Goal: Use online tool/utility: Use online tool/utility

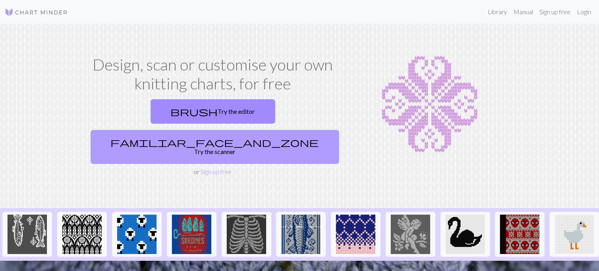
click at [272, 130] on link "familiar_face_and_zone Try the scanner" at bounding box center [215, 147] width 248 height 34
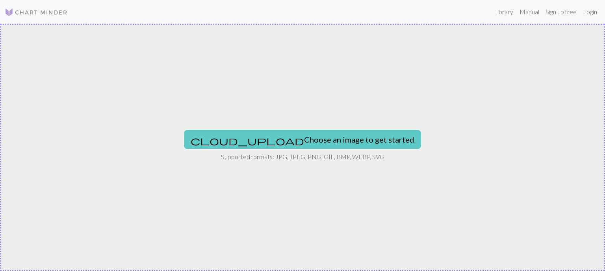
click at [287, 138] on button "cloud_upload Choose an image to get started" at bounding box center [302, 139] width 237 height 19
click at [310, 139] on button "cloud_upload Choose an image to get started" at bounding box center [302, 139] width 237 height 19
type input "C:\fakepath\motiv [PERSON_NAME].png"
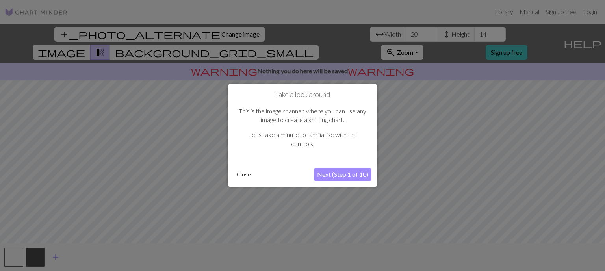
click at [351, 175] on button "Next (Step 1 of 10)" at bounding box center [343, 174] width 58 height 13
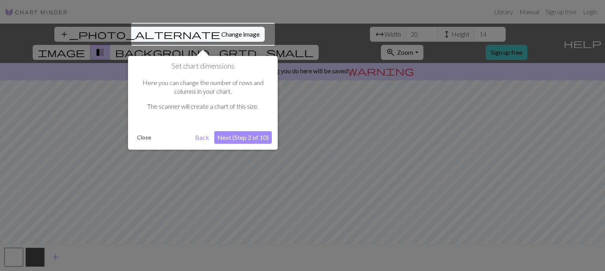
click at [248, 137] on button "Next (Step 2 of 10)" at bounding box center [243, 137] width 58 height 13
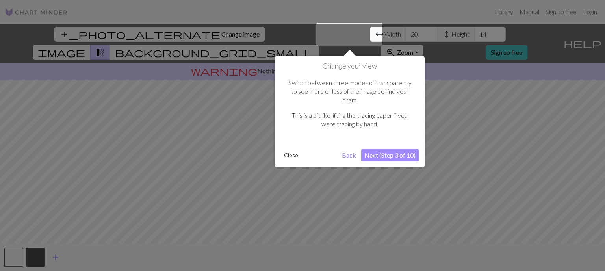
click at [392, 149] on button "Next (Step 3 of 10)" at bounding box center [390, 155] width 58 height 13
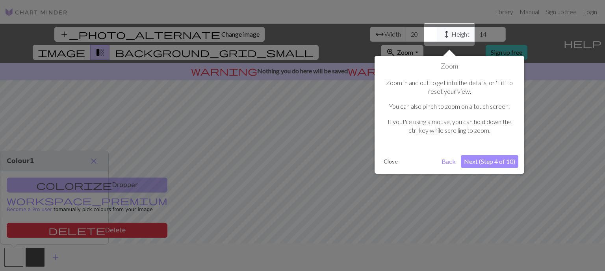
click at [482, 164] on button "Next (Step 4 of 10)" at bounding box center [490, 161] width 58 height 13
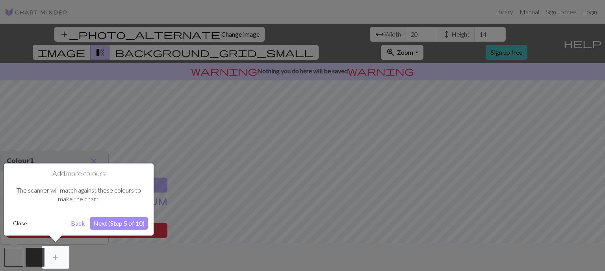
click at [117, 223] on button "Next (Step 5 of 10)" at bounding box center [119, 223] width 58 height 13
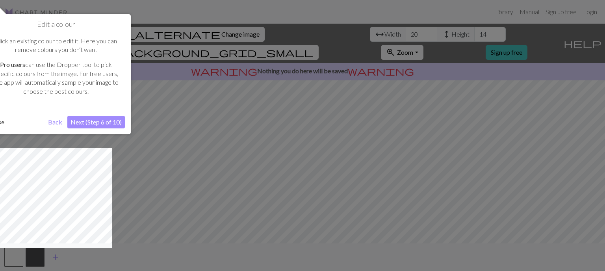
click at [106, 117] on button "Next (Step 6 of 10)" at bounding box center [96, 122] width 58 height 13
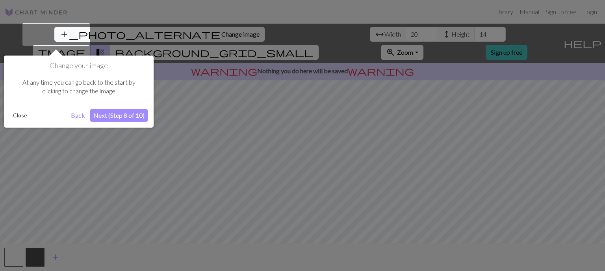
click at [123, 117] on button "Next (Step 8 of 10)" at bounding box center [119, 115] width 58 height 13
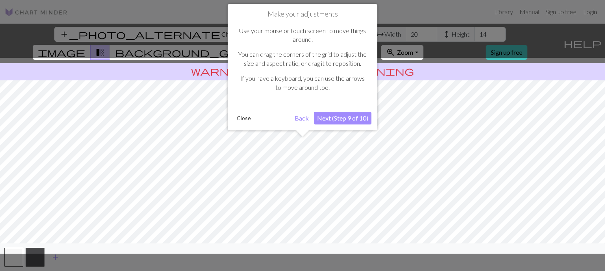
click at [356, 115] on button "Next (Step 9 of 10)" at bounding box center [343, 118] width 58 height 13
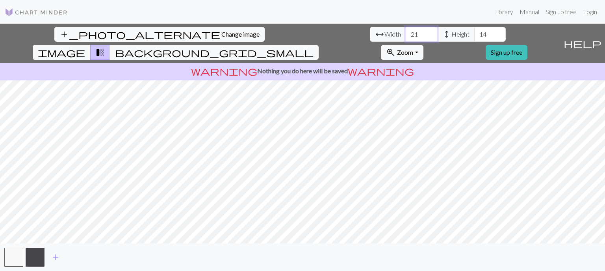
click at [406, 32] on input "21" at bounding box center [422, 34] width 32 height 15
click at [406, 32] on input "22" at bounding box center [422, 34] width 32 height 15
click at [406, 31] on input "23" at bounding box center [422, 34] width 32 height 15
click at [406, 31] on input "24" at bounding box center [422, 34] width 32 height 15
click at [406, 30] on input "25" at bounding box center [422, 34] width 32 height 15
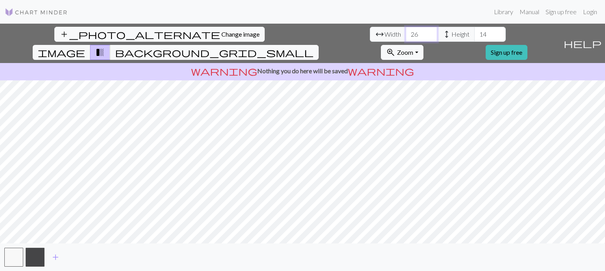
click at [406, 30] on input "26" at bounding box center [422, 34] width 32 height 15
click at [406, 30] on input "27" at bounding box center [422, 34] width 32 height 15
click at [406, 30] on input "28" at bounding box center [422, 34] width 32 height 15
click at [406, 30] on input "29" at bounding box center [422, 34] width 32 height 15
click at [406, 30] on input "37" at bounding box center [422, 34] width 32 height 15
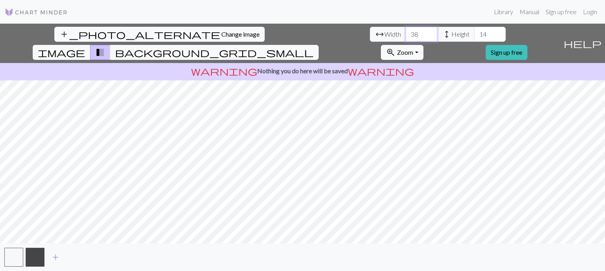
type input "38"
click at [406, 33] on input "38" at bounding box center [422, 34] width 32 height 15
click at [475, 33] on input "15" at bounding box center [491, 34] width 32 height 15
click at [475, 33] on input "16" at bounding box center [491, 34] width 32 height 15
click at [475, 33] on input "17" at bounding box center [491, 34] width 32 height 15
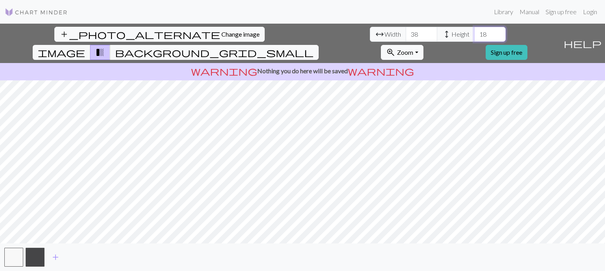
click at [475, 33] on input "18" at bounding box center [491, 34] width 32 height 15
click at [475, 33] on input "19" at bounding box center [491, 34] width 32 height 15
click at [475, 33] on input "20" at bounding box center [491, 34] width 32 height 15
click at [475, 33] on input "21" at bounding box center [491, 34] width 32 height 15
click at [475, 33] on input "22" at bounding box center [491, 34] width 32 height 15
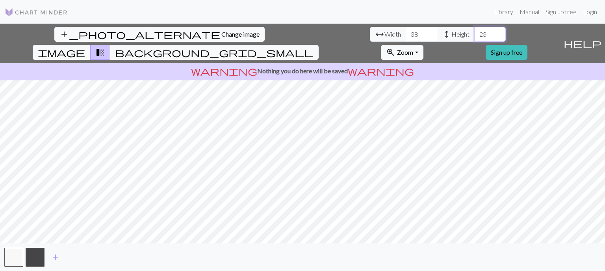
click at [475, 33] on input "23" at bounding box center [491, 34] width 32 height 15
click at [475, 33] on input "24" at bounding box center [491, 34] width 32 height 15
click at [475, 33] on input "25" at bounding box center [491, 34] width 32 height 15
click at [475, 33] on input "26" at bounding box center [491, 34] width 32 height 15
click at [475, 33] on input "27" at bounding box center [491, 34] width 32 height 15
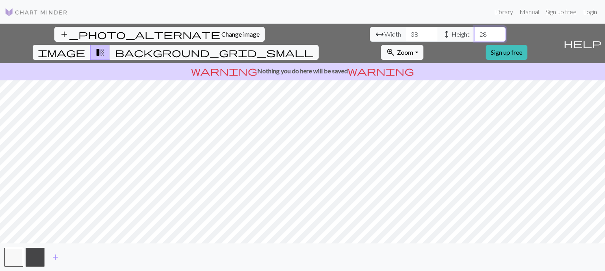
click at [475, 33] on input "28" at bounding box center [491, 34] width 32 height 15
click at [475, 33] on input "29" at bounding box center [491, 34] width 32 height 15
click at [475, 32] on input "30" at bounding box center [491, 34] width 32 height 15
click at [475, 32] on input "31" at bounding box center [491, 34] width 32 height 15
click at [475, 32] on input "32" at bounding box center [491, 34] width 32 height 15
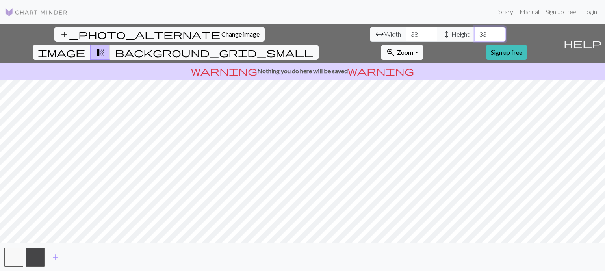
click at [475, 32] on input "33" at bounding box center [491, 34] width 32 height 15
click at [475, 32] on input "34" at bounding box center [491, 34] width 32 height 15
click at [475, 32] on input "35" at bounding box center [491, 34] width 32 height 15
click at [475, 32] on input "36" at bounding box center [491, 34] width 32 height 15
click at [475, 32] on input "37" at bounding box center [491, 34] width 32 height 15
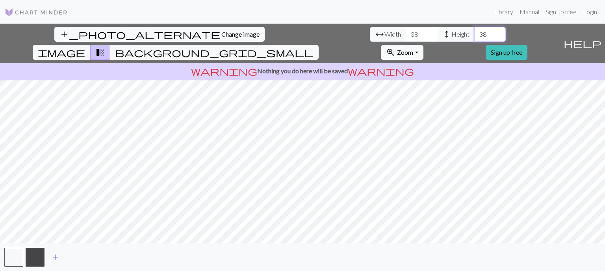
click at [475, 32] on input "38" at bounding box center [491, 34] width 32 height 15
click at [475, 32] on input "39" at bounding box center [491, 34] width 32 height 15
click at [475, 32] on input "40" at bounding box center [491, 34] width 32 height 15
click at [475, 32] on input "41" at bounding box center [491, 34] width 32 height 15
click at [475, 32] on input "42" at bounding box center [491, 34] width 32 height 15
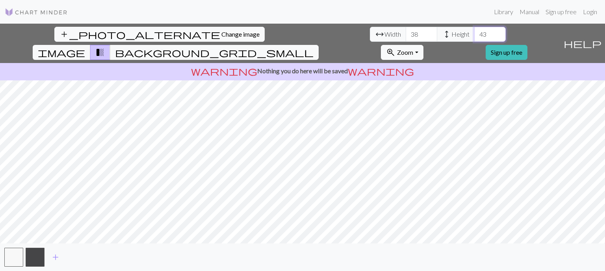
click at [475, 32] on input "43" at bounding box center [491, 34] width 32 height 15
click at [475, 32] on input "44" at bounding box center [491, 34] width 32 height 15
click at [475, 32] on input "45" at bounding box center [491, 34] width 32 height 15
click at [475, 32] on input "46" at bounding box center [491, 34] width 32 height 15
click at [475, 32] on input "47" at bounding box center [491, 34] width 32 height 15
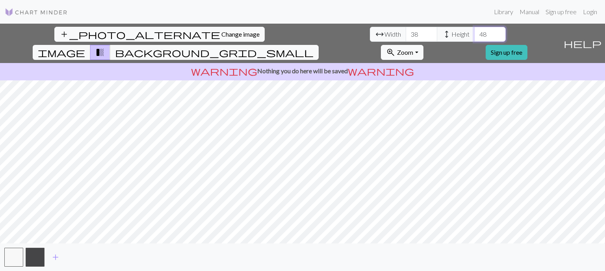
type input "48"
click at [475, 32] on input "48" at bounding box center [491, 34] width 32 height 15
click at [406, 34] on input "39" at bounding box center [422, 34] width 32 height 15
click at [406, 34] on input "40" at bounding box center [422, 34] width 32 height 15
click at [406, 33] on input "41" at bounding box center [422, 34] width 32 height 15
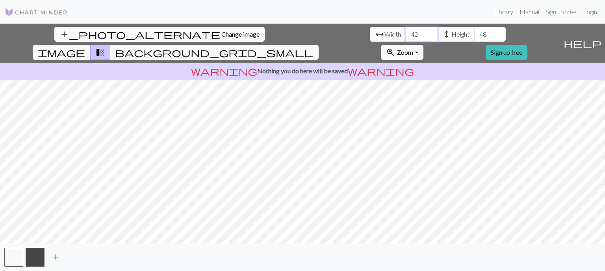
click at [406, 32] on input "42" at bounding box center [422, 34] width 32 height 15
click at [406, 32] on input "43" at bounding box center [422, 34] width 32 height 15
click at [406, 32] on input "44" at bounding box center [422, 34] width 32 height 15
click at [406, 32] on input "45" at bounding box center [422, 34] width 32 height 15
click at [406, 32] on input "46" at bounding box center [422, 34] width 32 height 15
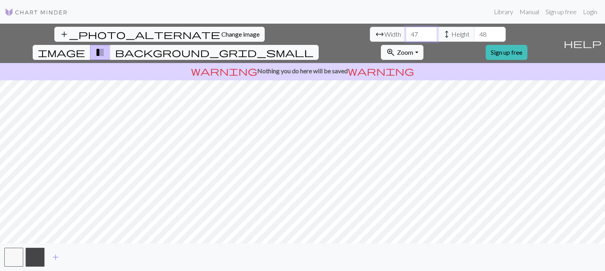
click at [406, 32] on input "47" at bounding box center [422, 34] width 32 height 15
click at [406, 32] on input "48" at bounding box center [422, 34] width 32 height 15
click at [406, 32] on input "49" at bounding box center [422, 34] width 32 height 15
click at [406, 32] on input "50" at bounding box center [422, 34] width 32 height 15
click at [406, 32] on input "51" at bounding box center [422, 34] width 32 height 15
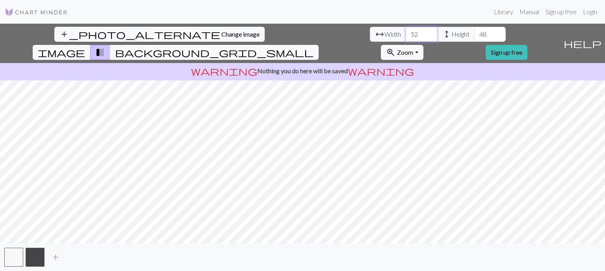
click at [406, 31] on input "52" at bounding box center [422, 34] width 32 height 15
click at [406, 31] on input "53" at bounding box center [422, 34] width 32 height 15
click at [406, 31] on input "54" at bounding box center [422, 34] width 32 height 15
click at [406, 31] on input "55" at bounding box center [422, 34] width 32 height 15
click at [406, 31] on input "56" at bounding box center [422, 34] width 32 height 15
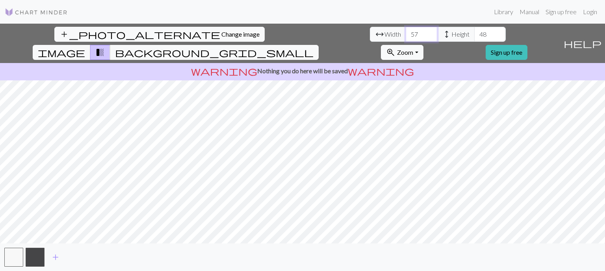
click at [406, 31] on input "57" at bounding box center [422, 34] width 32 height 15
click at [406, 31] on input "58" at bounding box center [422, 34] width 32 height 15
click at [406, 31] on input "59" at bounding box center [422, 34] width 32 height 15
click at [406, 30] on input "60" at bounding box center [422, 34] width 32 height 15
click at [406, 30] on input "61" at bounding box center [422, 34] width 32 height 15
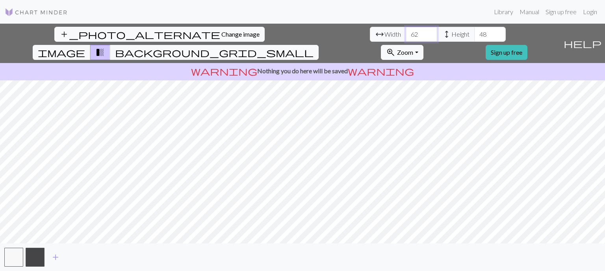
click at [406, 30] on input "62" at bounding box center [422, 34] width 32 height 15
click at [406, 30] on input "63" at bounding box center [422, 34] width 32 height 15
click at [406, 30] on input "64" at bounding box center [422, 34] width 32 height 15
click at [406, 31] on input "65" at bounding box center [422, 34] width 32 height 15
click at [406, 31] on input "66" at bounding box center [422, 34] width 32 height 15
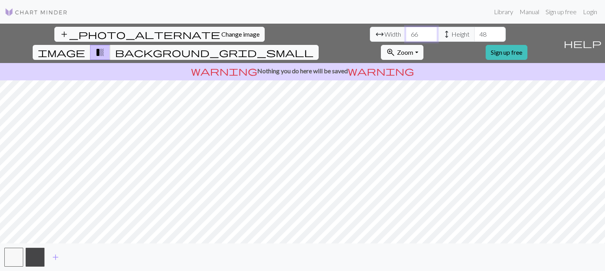
click at [406, 30] on input "67" at bounding box center [422, 34] width 32 height 15
click at [406, 30] on input "68" at bounding box center [422, 34] width 32 height 15
click at [406, 30] on input "69" at bounding box center [422, 34] width 32 height 15
click at [406, 30] on input "70" at bounding box center [422, 34] width 32 height 15
click at [406, 30] on input "71" at bounding box center [422, 34] width 32 height 15
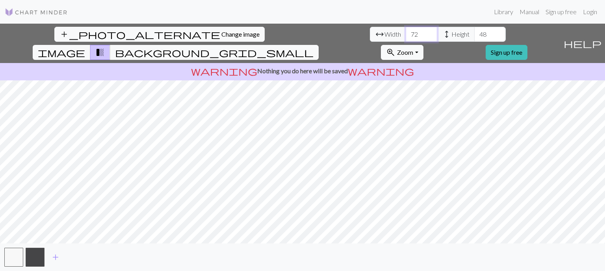
click at [406, 30] on input "72" at bounding box center [422, 34] width 32 height 15
click at [406, 30] on input "73" at bounding box center [422, 34] width 32 height 15
click at [406, 29] on input "74" at bounding box center [422, 34] width 32 height 15
click at [406, 29] on input "75" at bounding box center [422, 34] width 32 height 15
click at [406, 29] on input "76" at bounding box center [422, 34] width 32 height 15
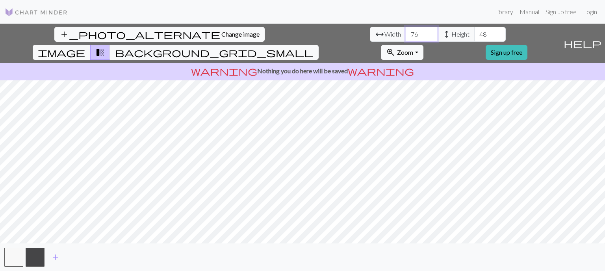
click at [406, 29] on input "77" at bounding box center [422, 34] width 32 height 15
click at [406, 29] on input "78" at bounding box center [422, 34] width 32 height 15
click at [406, 29] on input "79" at bounding box center [422, 34] width 32 height 15
type input "80"
click at [406, 29] on input "80" at bounding box center [422, 34] width 32 height 15
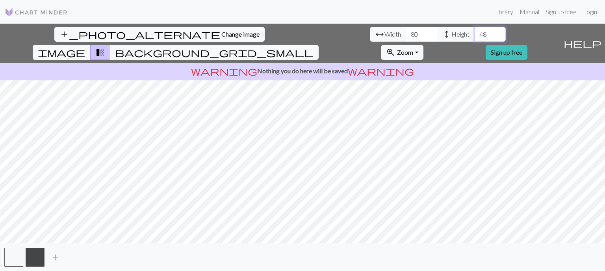
click at [475, 32] on input "49" at bounding box center [491, 34] width 32 height 15
click at [475, 32] on input "50" at bounding box center [491, 34] width 32 height 15
click at [475, 32] on input "51" at bounding box center [491, 34] width 32 height 15
click at [475, 32] on input "52" at bounding box center [491, 34] width 32 height 15
click at [475, 32] on input "53" at bounding box center [491, 34] width 32 height 15
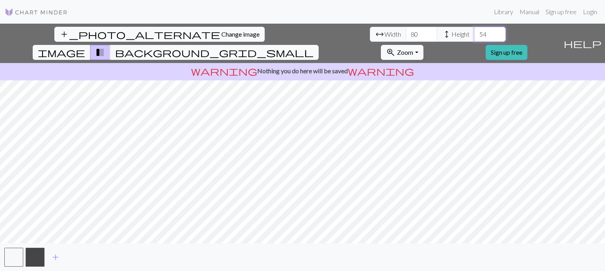
click at [475, 32] on input "54" at bounding box center [491, 34] width 32 height 15
click at [475, 32] on input "55" at bounding box center [491, 34] width 32 height 15
click at [475, 31] on input "56" at bounding box center [491, 34] width 32 height 15
click at [475, 31] on input "57" at bounding box center [491, 34] width 32 height 15
click at [475, 38] on input "56" at bounding box center [491, 34] width 32 height 15
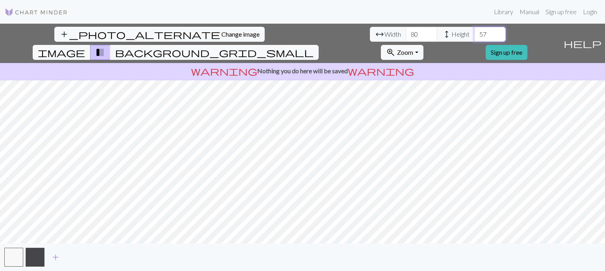
click at [475, 30] on input "57" at bounding box center [491, 34] width 32 height 15
click at [475, 30] on input "58" at bounding box center [491, 34] width 32 height 15
type input "59"
click at [475, 30] on input "59" at bounding box center [491, 34] width 32 height 15
click at [423, 45] on button "zoom_in Zoom Zoom" at bounding box center [402, 52] width 42 height 15
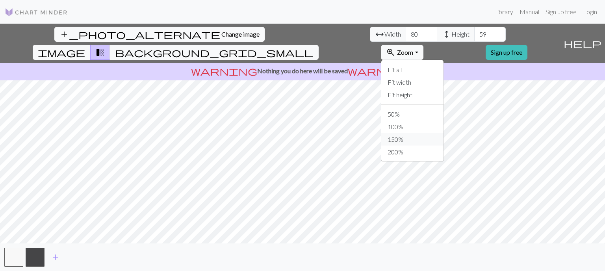
click at [444, 133] on button "150%" at bounding box center [413, 139] width 62 height 13
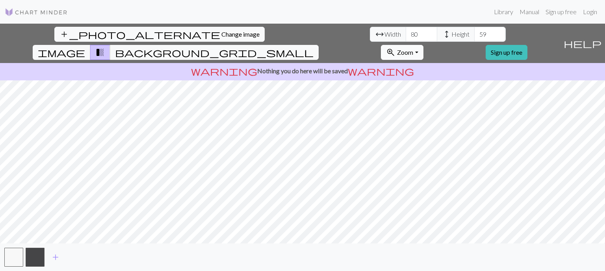
click at [414, 48] on span "Zoom" at bounding box center [405, 51] width 16 height 7
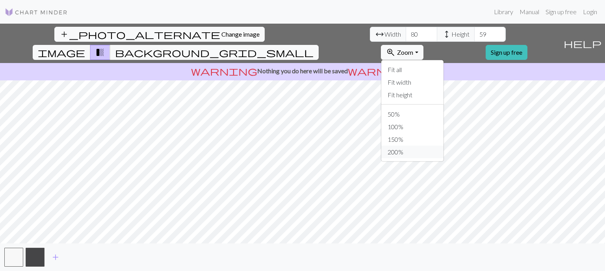
click at [444, 146] on button "200%" at bounding box center [413, 152] width 62 height 13
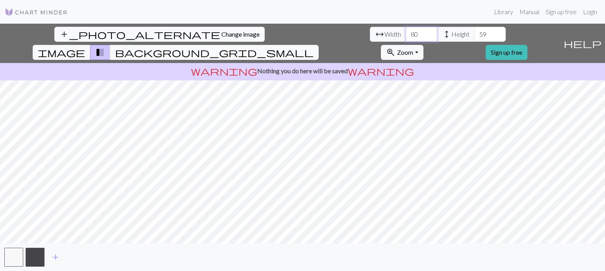
drag, startPoint x: 190, startPoint y: 34, endPoint x: 162, endPoint y: 30, distance: 28.6
click at [370, 31] on div "arrow_range Width 80 height Height 59" at bounding box center [438, 34] width 136 height 15
type input "200"
click at [370, 33] on div "arrow_range Width 200 height Height 59" at bounding box center [438, 34] width 136 height 15
type input "200"
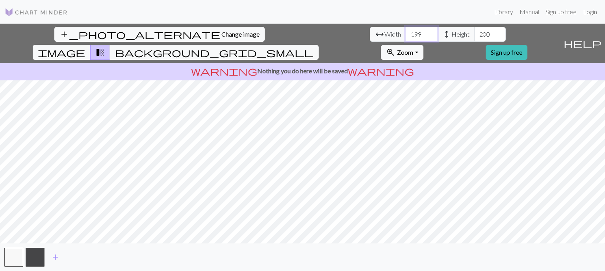
click at [406, 35] on input "199" at bounding box center [422, 34] width 32 height 15
click at [385, 35] on span "Width" at bounding box center [393, 34] width 17 height 9
type input "200"
click at [406, 33] on input "200" at bounding box center [422, 34] width 32 height 15
click at [475, 30] on input "201" at bounding box center [491, 34] width 32 height 15
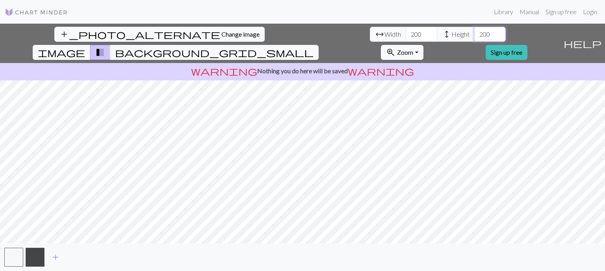
click at [475, 35] on input "200" at bounding box center [491, 34] width 32 height 15
click at [475, 36] on input "199" at bounding box center [491, 34] width 32 height 15
click at [475, 36] on input "198" at bounding box center [491, 34] width 32 height 15
click at [475, 36] on input "197" at bounding box center [491, 34] width 32 height 15
click at [475, 36] on input "196" at bounding box center [491, 34] width 32 height 15
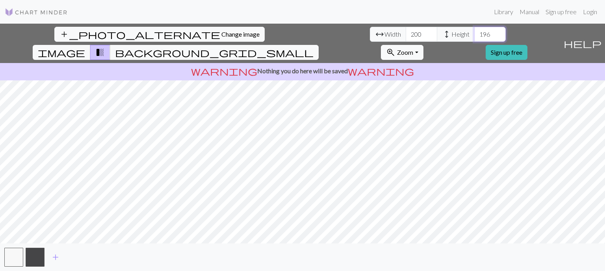
click at [475, 36] on input "195" at bounding box center [491, 34] width 32 height 15
click at [475, 36] on input "194" at bounding box center [491, 34] width 32 height 15
click at [475, 36] on input "193" at bounding box center [491, 34] width 32 height 15
click at [475, 36] on input "191" at bounding box center [491, 34] width 32 height 15
click at [475, 36] on input "190" at bounding box center [491, 34] width 32 height 15
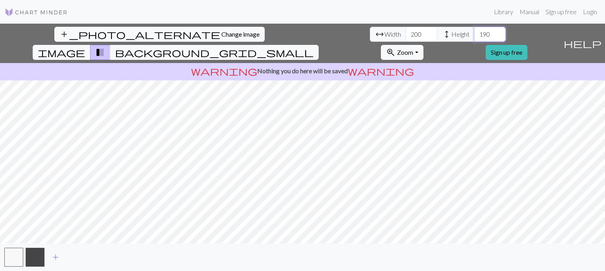
click at [475, 36] on input "189" at bounding box center [491, 34] width 32 height 15
click at [475, 36] on input "188" at bounding box center [491, 34] width 32 height 15
click at [475, 36] on input "187" at bounding box center [491, 34] width 32 height 15
click at [475, 36] on input "186" at bounding box center [491, 34] width 32 height 15
click at [475, 36] on input "185" at bounding box center [491, 34] width 32 height 15
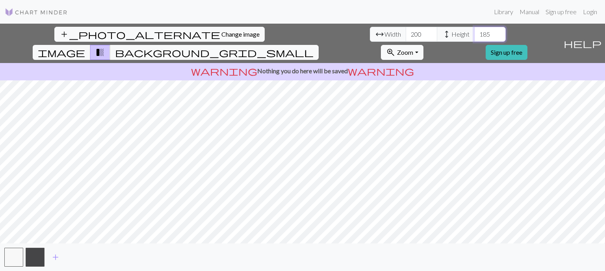
click at [475, 36] on input "184" at bounding box center [491, 34] width 32 height 15
click at [475, 36] on input "183" at bounding box center [491, 34] width 32 height 15
click at [475, 36] on input "182" at bounding box center [491, 34] width 32 height 15
click at [475, 36] on input "181" at bounding box center [491, 34] width 32 height 15
click at [475, 36] on input "180" at bounding box center [491, 34] width 32 height 15
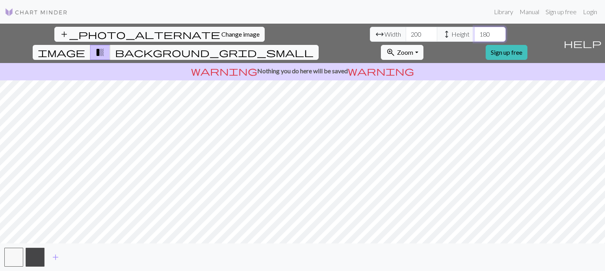
click at [475, 36] on input "179" at bounding box center [491, 34] width 32 height 15
click at [475, 35] on input "178" at bounding box center [491, 34] width 32 height 15
click at [475, 35] on input "177" at bounding box center [491, 34] width 32 height 15
click at [475, 35] on input "176" at bounding box center [491, 34] width 32 height 15
type input "175"
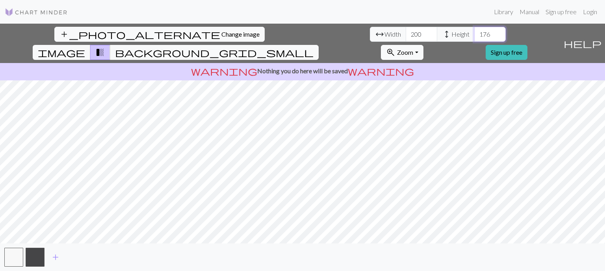
click at [475, 35] on input "175" at bounding box center [491, 34] width 32 height 15
click at [406, 34] on input "199" at bounding box center [422, 34] width 32 height 15
click at [370, 34] on div "arrow_range Width 199 height Height 175" at bounding box center [438, 34] width 136 height 15
type input "100"
click at [475, 34] on input "175" at bounding box center [491, 34] width 32 height 15
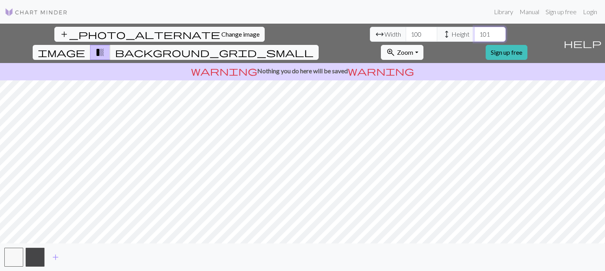
click at [475, 30] on input "101" at bounding box center [491, 34] width 32 height 15
click at [475, 32] on input "102" at bounding box center [491, 34] width 32 height 15
click at [475, 32] on input "103" at bounding box center [491, 34] width 32 height 15
click at [475, 32] on input "104" at bounding box center [491, 34] width 32 height 15
click at [475, 32] on input "105" at bounding box center [491, 34] width 32 height 15
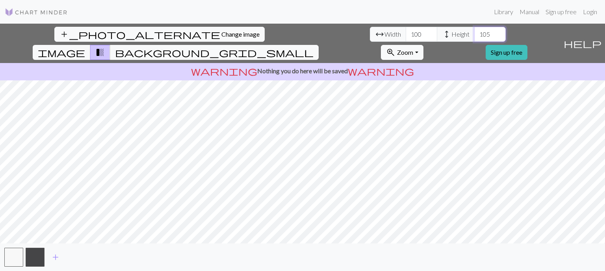
click at [475, 32] on input "106" at bounding box center [491, 34] width 32 height 15
click at [475, 32] on input "107" at bounding box center [491, 34] width 32 height 15
click at [475, 32] on input "108" at bounding box center [491, 34] width 32 height 15
click at [475, 32] on input "109" at bounding box center [491, 34] width 32 height 15
click at [475, 32] on input "110" at bounding box center [491, 34] width 32 height 15
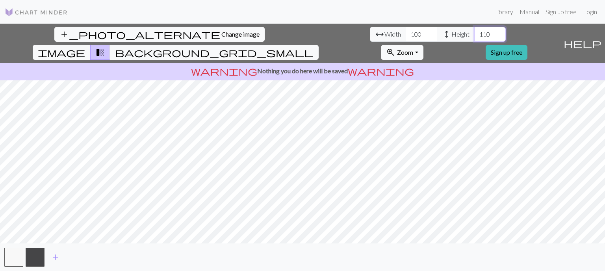
click at [475, 32] on input "111" at bounding box center [491, 34] width 32 height 15
click at [475, 32] on input "118" at bounding box center [491, 34] width 32 height 15
click at [475, 32] on input "119" at bounding box center [491, 34] width 32 height 15
click at [475, 32] on input "120" at bounding box center [491, 34] width 32 height 15
drag, startPoint x: 257, startPoint y: 36, endPoint x: 235, endPoint y: 34, distance: 22.2
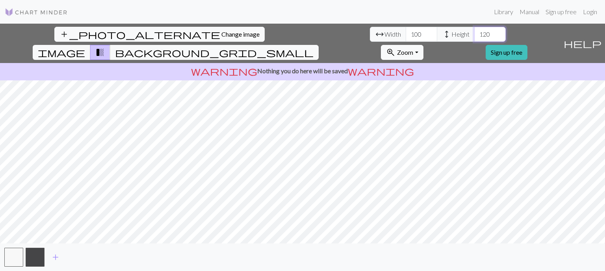
click at [370, 34] on div "arrow_range Width 100 height Height 120" at bounding box center [438, 34] width 136 height 15
click at [475, 34] on input "2001" at bounding box center [491, 34] width 32 height 15
type input "2000"
click at [475, 37] on input "2000" at bounding box center [491, 34] width 32 height 15
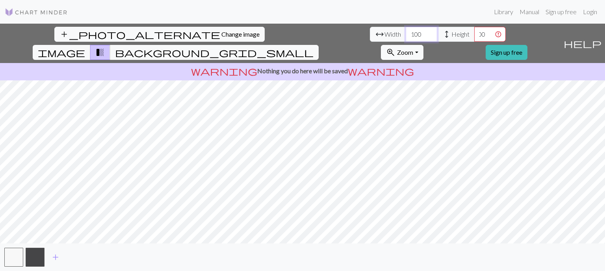
drag, startPoint x: 192, startPoint y: 36, endPoint x: 180, endPoint y: 34, distance: 12.3
click at [406, 35] on input "99" at bounding box center [422, 34] width 32 height 15
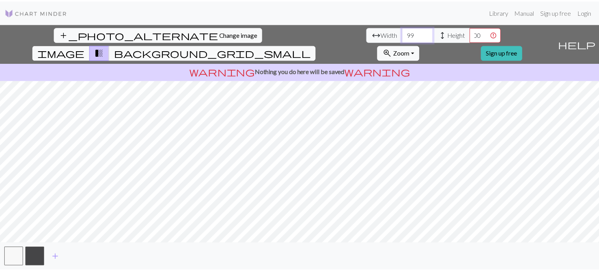
scroll to position [0, 0]
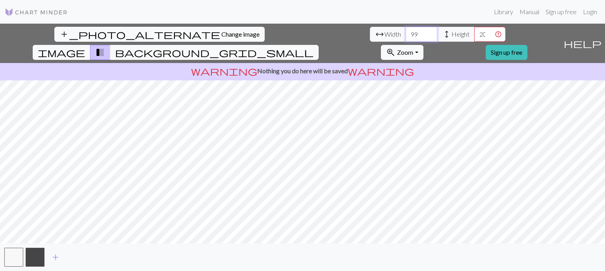
drag, startPoint x: 181, startPoint y: 34, endPoint x: 161, endPoint y: 34, distance: 20.5
click at [370, 34] on div "arrow_range Width 99 height Height 2000" at bounding box center [438, 34] width 136 height 15
type input "70"
click at [475, 34] on input "2000" at bounding box center [491, 34] width 32 height 15
click at [475, 33] on input "2000" at bounding box center [491, 34] width 32 height 15
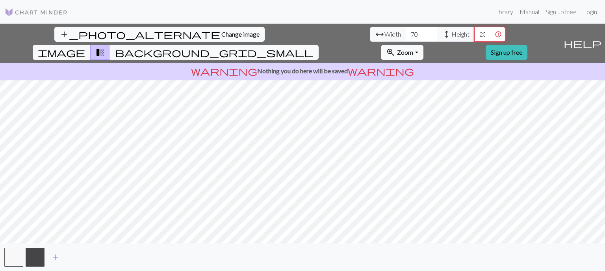
click at [475, 33] on input "2000" at bounding box center [491, 34] width 32 height 15
type input "140"
click at [414, 48] on span "Zoom" at bounding box center [405, 51] width 16 height 7
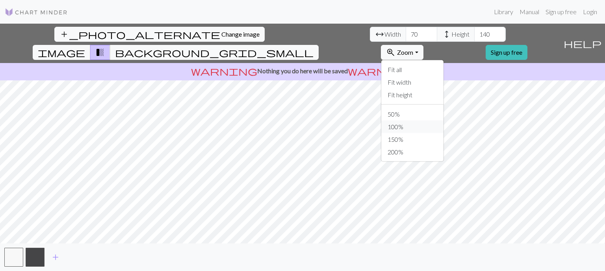
click at [444, 121] on button "100%" at bounding box center [413, 127] width 62 height 13
click at [353, 251] on div "add_photo_alternate Change image arrow_range Width 70 height Height 140 image t…" at bounding box center [302, 148] width 605 height 248
click at [355, 44] on div "add_photo_alternate Change image arrow_range Width 70 height Height 140 image t…" at bounding box center [302, 148] width 605 height 248
click at [354, 271] on html "Library Manual Sign up free Login add_photo_alternate Change image arrow_range …" at bounding box center [302, 135] width 605 height 271
click at [353, 43] on div "add_photo_alternate Change image arrow_range Width 70 height Height 140 image t…" at bounding box center [302, 148] width 605 height 248
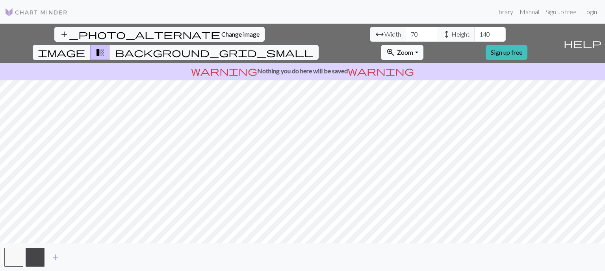
click at [423, 45] on button "zoom_in Zoom Zoom" at bounding box center [402, 52] width 42 height 15
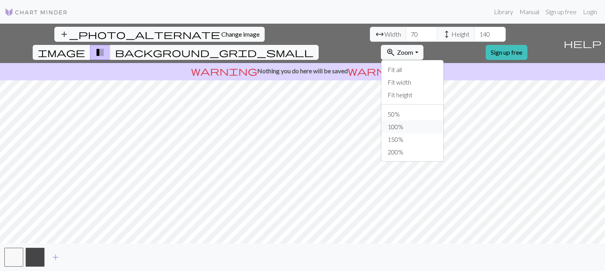
click at [444, 121] on button "100%" at bounding box center [413, 127] width 62 height 13
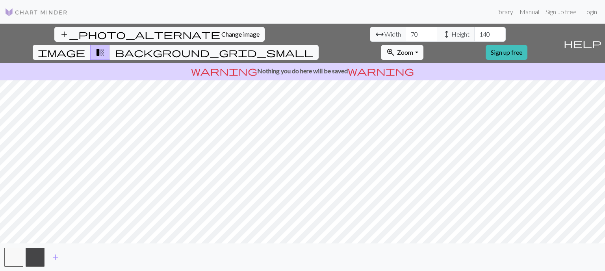
click at [423, 45] on button "zoom_in Zoom Zoom" at bounding box center [402, 52] width 42 height 15
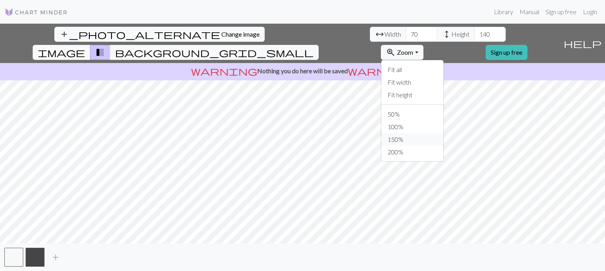
click at [444, 133] on button "150%" at bounding box center [413, 139] width 62 height 13
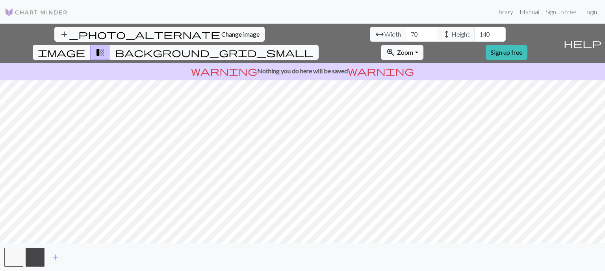
click at [414, 48] on span "Zoom" at bounding box center [405, 51] width 16 height 7
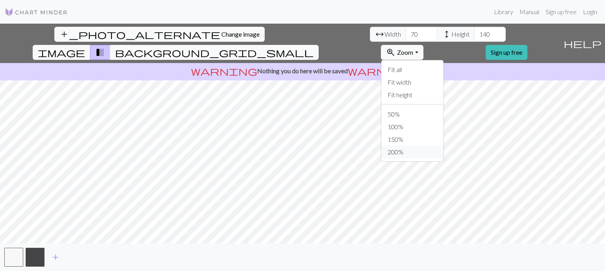
click at [444, 146] on button "200%" at bounding box center [413, 152] width 62 height 13
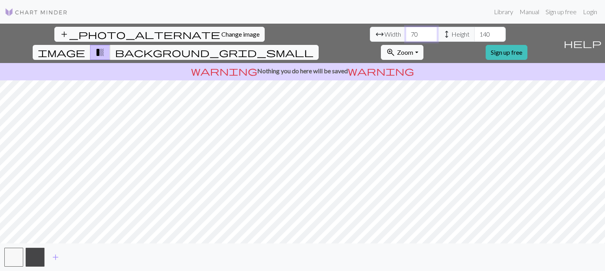
drag, startPoint x: 188, startPoint y: 36, endPoint x: 168, endPoint y: 33, distance: 19.9
click at [370, 33] on div "arrow_range Width 70 height Height 140" at bounding box center [438, 34] width 136 height 15
type input "100"
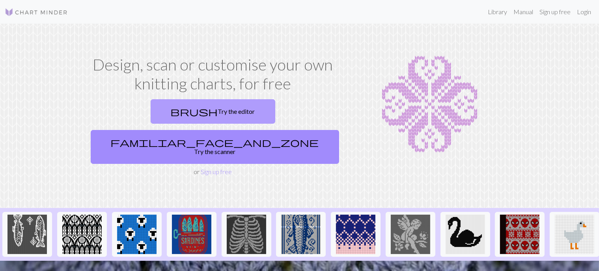
click at [164, 114] on link "brush Try the editor" at bounding box center [213, 111] width 125 height 24
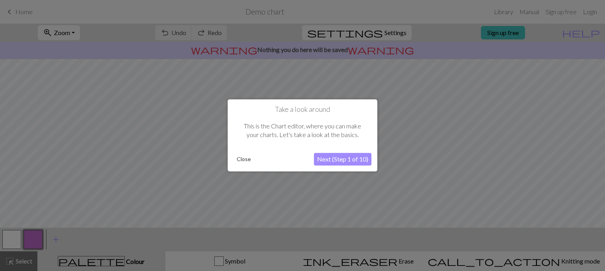
click at [350, 160] on button "Next (Step 1 of 10)" at bounding box center [343, 159] width 58 height 13
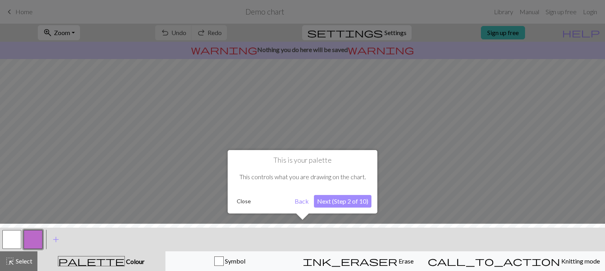
click at [342, 201] on button "Next (Step 2 of 10)" at bounding box center [343, 201] width 58 height 13
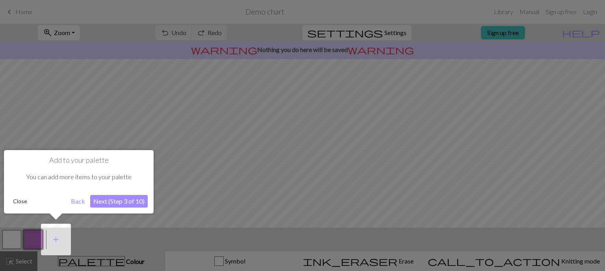
click at [134, 201] on button "Next (Step 3 of 10)" at bounding box center [119, 201] width 58 height 13
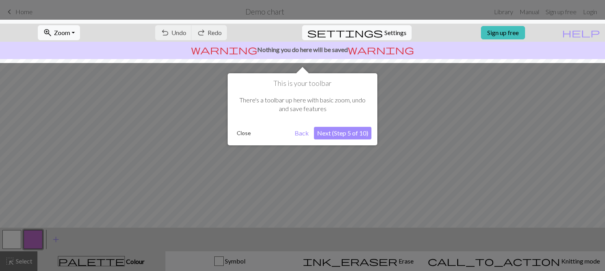
click at [345, 134] on button "Next (Step 5 of 10)" at bounding box center [343, 133] width 58 height 13
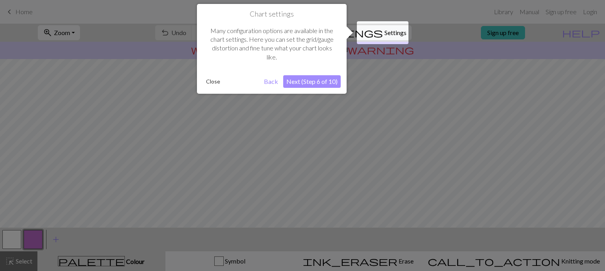
click at [321, 82] on button "Next (Step 6 of 10)" at bounding box center [312, 81] width 58 height 13
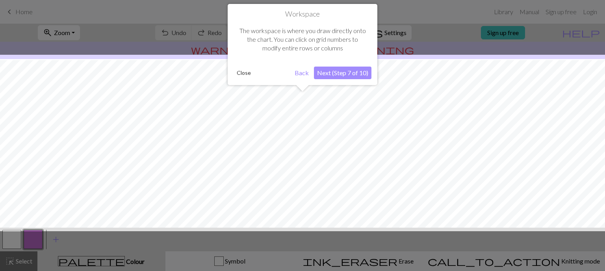
scroll to position [47, 0]
click at [330, 75] on button "Next (Step 7 of 10)" at bounding box center [343, 73] width 58 height 13
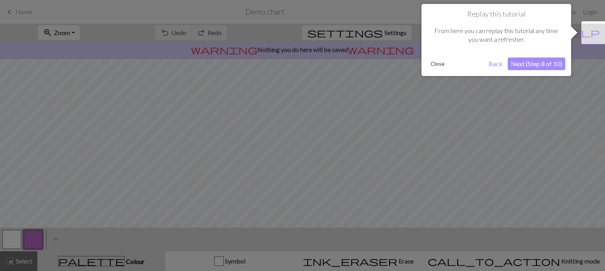
click at [531, 63] on button "Next (Step 8 of 10)" at bounding box center [537, 64] width 58 height 13
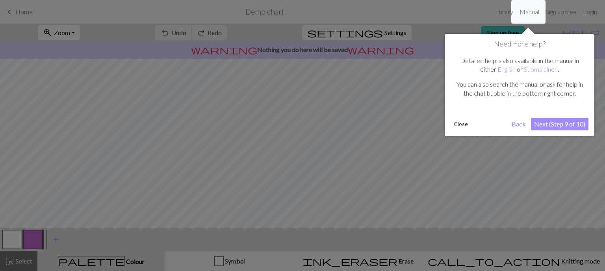
click at [564, 127] on button "Next (Step 9 of 10)" at bounding box center [560, 124] width 58 height 13
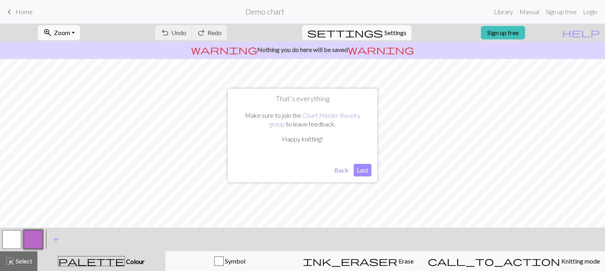
click at [347, 171] on button "Back" at bounding box center [342, 170] width 20 height 13
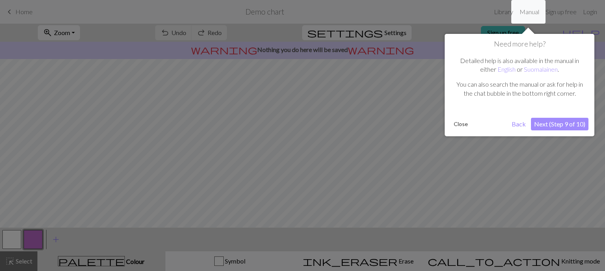
click at [545, 120] on button "Next (Step 9 of 10)" at bounding box center [560, 124] width 58 height 13
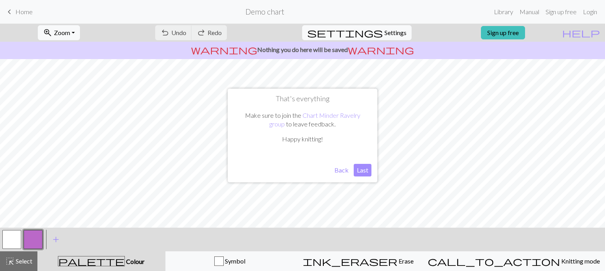
click at [361, 168] on button "Last" at bounding box center [363, 170] width 18 height 13
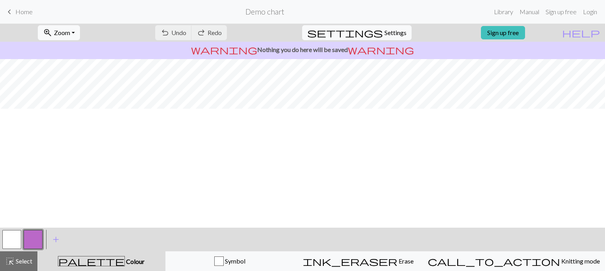
scroll to position [0, 0]
click at [11, 241] on button "button" at bounding box center [11, 239] width 19 height 19
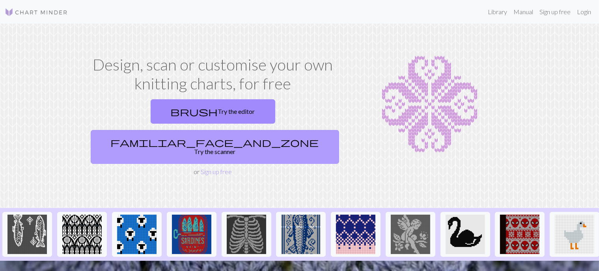
click at [282, 130] on link "familiar_face_and_zone Try the scanner" at bounding box center [215, 147] width 248 height 34
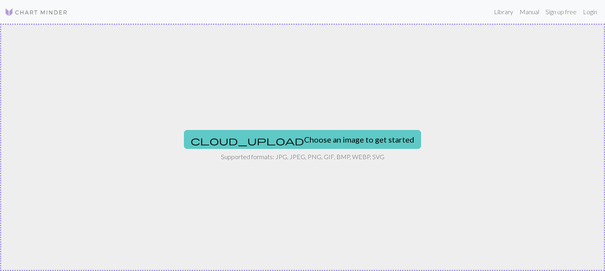
click at [277, 138] on button "cloud_upload Choose an image to get started" at bounding box center [302, 139] width 237 height 19
type input "C:\fakepath\motiv [PERSON_NAME].png"
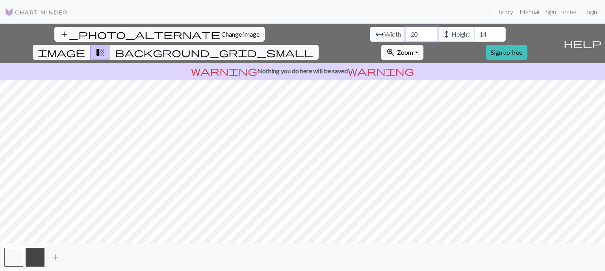
drag, startPoint x: 190, startPoint y: 31, endPoint x: 172, endPoint y: 30, distance: 17.3
click at [406, 30] on input "20" at bounding box center [422, 34] width 32 height 15
type input "100"
drag, startPoint x: 257, startPoint y: 32, endPoint x: 230, endPoint y: 34, distance: 26.9
click at [370, 34] on div "arrow_range Width 100 height Height 14" at bounding box center [438, 34] width 136 height 15
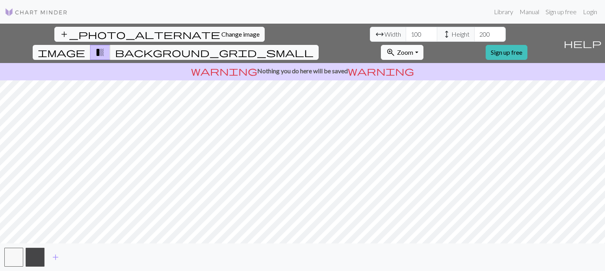
click at [414, 48] on span "Zoom" at bounding box center [405, 51] width 16 height 7
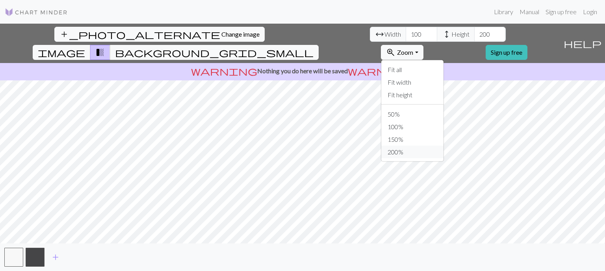
click at [444, 146] on button "200%" at bounding box center [413, 152] width 62 height 13
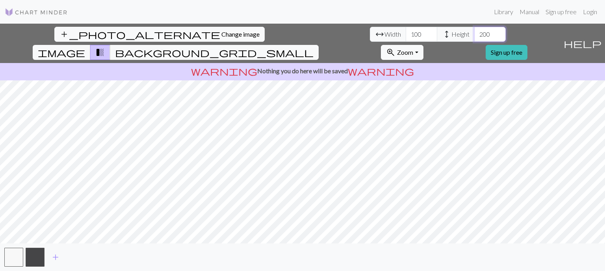
click at [475, 34] on input "200" at bounding box center [491, 34] width 32 height 15
drag, startPoint x: 257, startPoint y: 34, endPoint x: 224, endPoint y: 31, distance: 34.0
click at [370, 31] on div "arrow_range Width 100 height Height 200" at bounding box center [438, 34] width 136 height 15
click at [414, 48] on span "Zoom" at bounding box center [405, 51] width 16 height 7
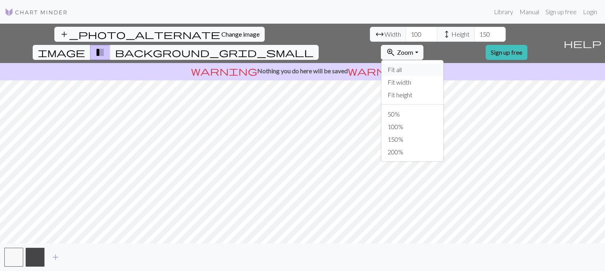
click at [444, 63] on button "Fit all" at bounding box center [413, 69] width 62 height 13
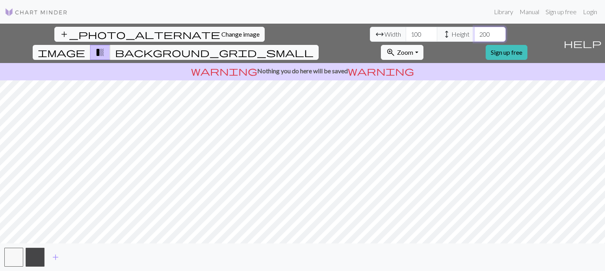
type input "200"
click at [423, 45] on button "zoom_in Zoom Zoom" at bounding box center [402, 52] width 42 height 15
click at [85, 47] on span "image" at bounding box center [61, 52] width 47 height 11
click at [110, 45] on button "transition_fade" at bounding box center [100, 52] width 20 height 15
click at [314, 47] on span "background_grid_small" at bounding box center [214, 52] width 199 height 11
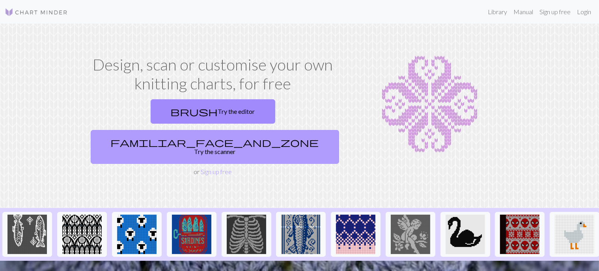
click at [264, 130] on link "familiar_face_and_zone Try the scanner" at bounding box center [215, 147] width 248 height 34
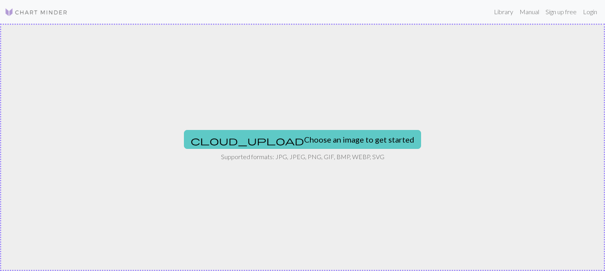
click at [301, 142] on button "cloud_upload Choose an image to get started" at bounding box center [302, 139] width 237 height 19
type input "C:\fakepath\motiv [PERSON_NAME].png"
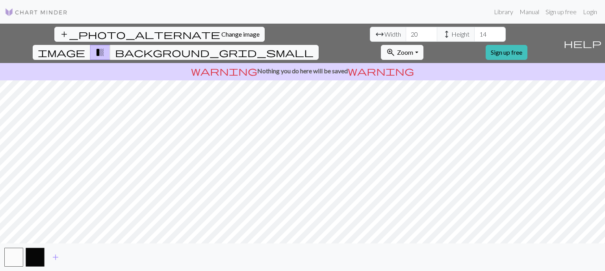
click at [385, 35] on span "Width" at bounding box center [393, 34] width 17 height 9
click at [91, 45] on button "image" at bounding box center [62, 52] width 58 height 15
click at [105, 47] on span "transition_fade" at bounding box center [99, 52] width 9 height 11
click at [314, 47] on span "background_grid_small" at bounding box center [214, 52] width 199 height 11
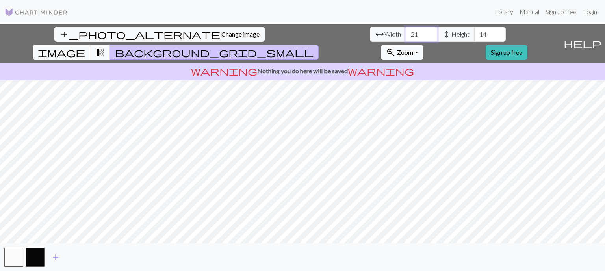
click at [406, 32] on input "21" at bounding box center [422, 34] width 32 height 15
click at [406, 32] on input "22" at bounding box center [422, 34] width 32 height 15
click at [406, 32] on input "23" at bounding box center [422, 34] width 32 height 15
click at [406, 32] on input "24" at bounding box center [422, 34] width 32 height 15
click at [406, 37] on input "23" at bounding box center [422, 34] width 32 height 15
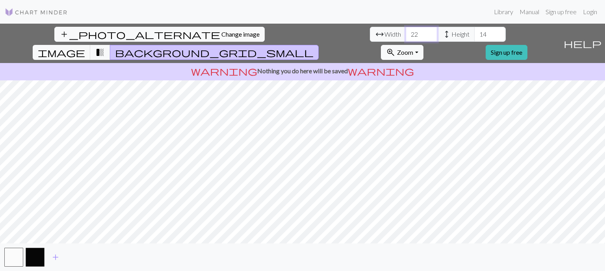
click at [406, 37] on input "22" at bounding box center [422, 34] width 32 height 15
click at [406, 37] on input "21" at bounding box center [422, 34] width 32 height 15
click at [406, 37] on input "20" at bounding box center [422, 34] width 32 height 15
drag, startPoint x: 181, startPoint y: 32, endPoint x: 161, endPoint y: 33, distance: 19.7
click at [370, 33] on div "arrow_range Width 20 height Height 14" at bounding box center [438, 34] width 136 height 15
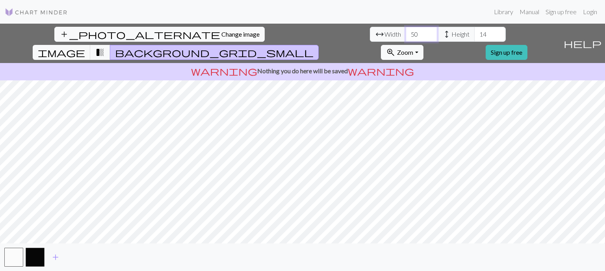
type input "50"
drag, startPoint x: 241, startPoint y: 34, endPoint x: 233, endPoint y: 32, distance: 8.1
click at [370, 33] on div "arrow_range Width 50 height Height 14" at bounding box center [438, 34] width 136 height 15
click at [414, 48] on span "Zoom" at bounding box center [405, 51] width 16 height 7
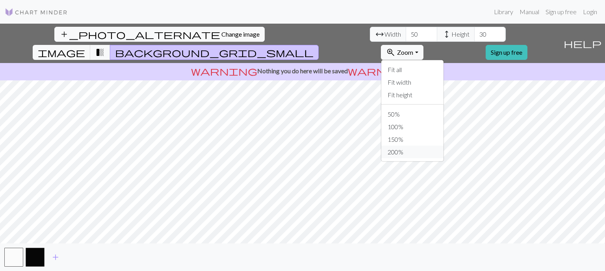
click at [444, 146] on button "200%" at bounding box center [413, 152] width 62 height 13
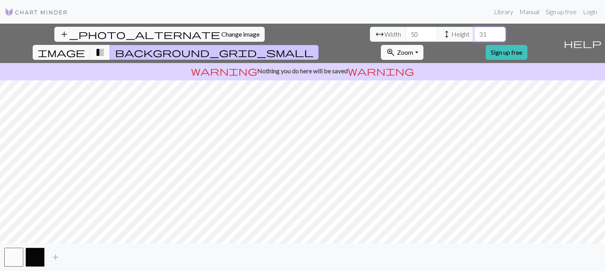
click at [475, 31] on input "31" at bounding box center [491, 34] width 32 height 15
click at [475, 31] on input "32" at bounding box center [491, 34] width 32 height 15
click at [475, 31] on input "33" at bounding box center [491, 34] width 32 height 15
click at [475, 31] on input "34" at bounding box center [491, 34] width 32 height 15
click at [475, 31] on input "35" at bounding box center [491, 34] width 32 height 15
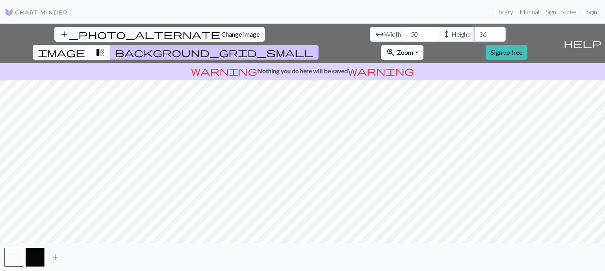
click at [475, 31] on input "36" at bounding box center [491, 34] width 32 height 15
click at [475, 31] on input "37" at bounding box center [491, 34] width 32 height 15
click at [475, 31] on input "38" at bounding box center [491, 34] width 32 height 15
click at [475, 31] on input "39" at bounding box center [491, 34] width 32 height 15
click at [475, 31] on input "40" at bounding box center [491, 34] width 32 height 15
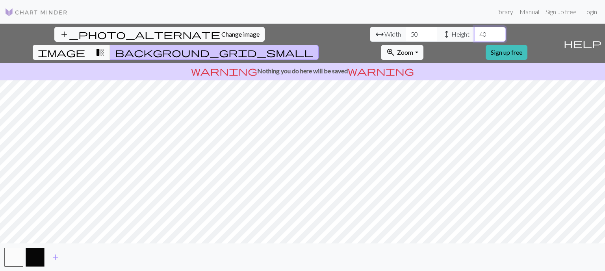
click at [475, 35] on input "39" at bounding box center [491, 34] width 32 height 15
click at [475, 36] on input "38" at bounding box center [491, 34] width 32 height 15
click at [475, 36] on input "37" at bounding box center [491, 34] width 32 height 15
click at [475, 29] on input "37" at bounding box center [491, 34] width 32 height 15
click at [475, 30] on input "38" at bounding box center [491, 34] width 32 height 15
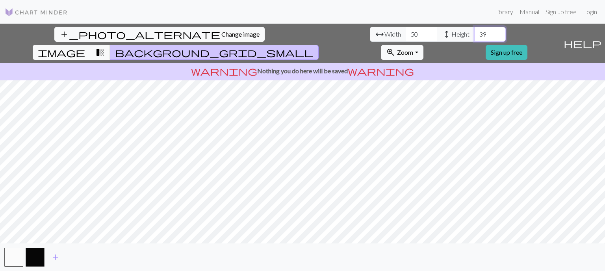
click at [475, 31] on input "39" at bounding box center [491, 34] width 32 height 15
click at [475, 31] on input "40" at bounding box center [491, 34] width 32 height 15
click at [475, 31] on input "41" at bounding box center [491, 34] width 32 height 15
click at [475, 31] on input "42" at bounding box center [491, 34] width 32 height 15
click at [475, 31] on input "43" at bounding box center [491, 34] width 32 height 15
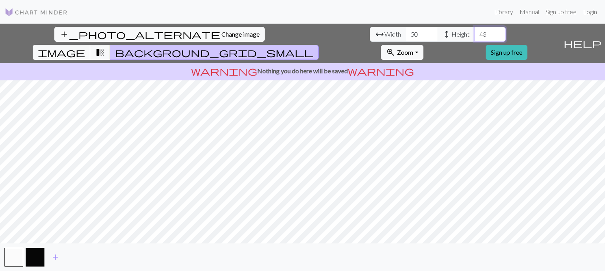
click at [475, 31] on input "44" at bounding box center [491, 34] width 32 height 15
click at [475, 31] on input "45" at bounding box center [491, 34] width 32 height 15
click at [475, 31] on input "46" at bounding box center [491, 34] width 32 height 15
click at [475, 31] on input "47" at bounding box center [491, 34] width 32 height 15
click at [85, 47] on span "image" at bounding box center [61, 52] width 47 height 11
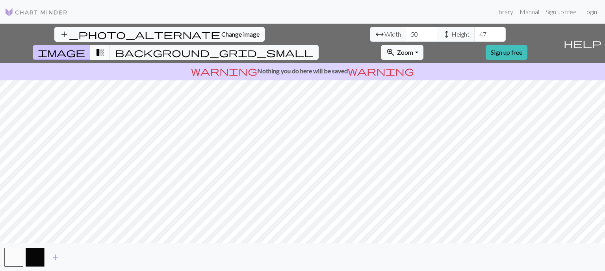
click at [105, 47] on span "transition_fade" at bounding box center [99, 52] width 9 height 11
click at [314, 47] on span "background_grid_small" at bounding box center [214, 52] width 199 height 11
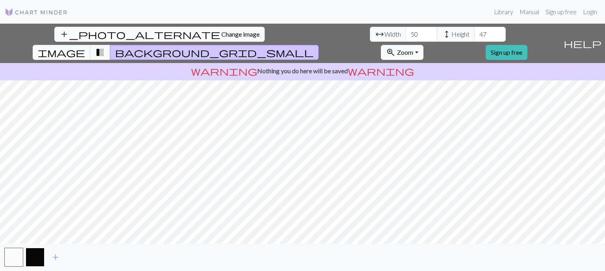
drag, startPoint x: 35, startPoint y: 257, endPoint x: 47, endPoint y: 255, distance: 12.9
click at [35, 257] on button "button" at bounding box center [35, 257] width 19 height 19
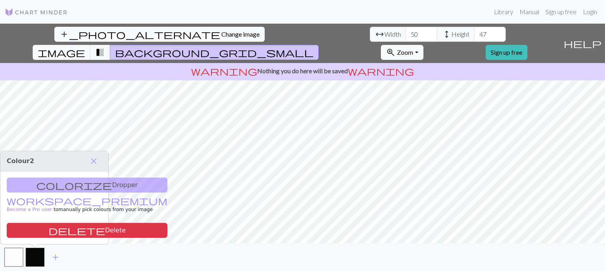
click at [69, 183] on div "colorize Dropper workspace_premium Become a Pro user to manually pick colours f…" at bounding box center [54, 207] width 108 height 73
click at [47, 186] on div "colorize Dropper workspace_premium Become a Pro user to manually pick colours f…" at bounding box center [54, 207] width 108 height 73
click at [94, 160] on span "close" at bounding box center [93, 161] width 9 height 11
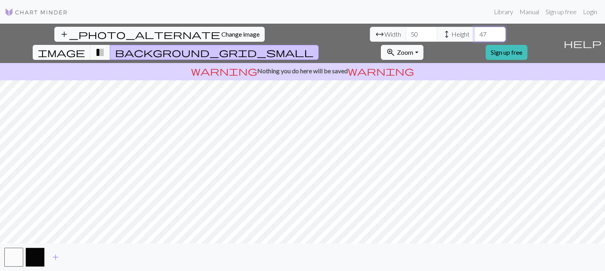
click at [475, 32] on input "48" at bounding box center [491, 34] width 32 height 15
click at [475, 32] on input "49" at bounding box center [491, 34] width 32 height 15
click at [475, 32] on input "50" at bounding box center [491, 34] width 32 height 15
click at [475, 32] on input "51" at bounding box center [491, 34] width 32 height 15
click at [475, 32] on input "52" at bounding box center [491, 34] width 32 height 15
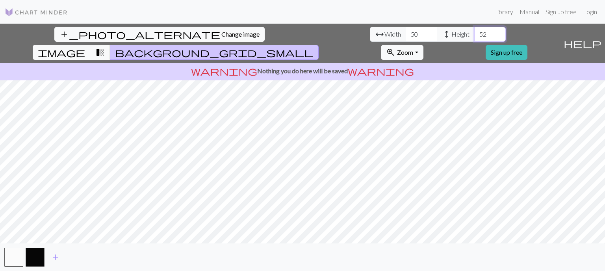
click at [475, 32] on input "53" at bounding box center [491, 34] width 32 height 15
type input "54"
click at [475, 32] on input "54" at bounding box center [491, 34] width 32 height 15
click at [406, 34] on input "50" at bounding box center [422, 34] width 32 height 15
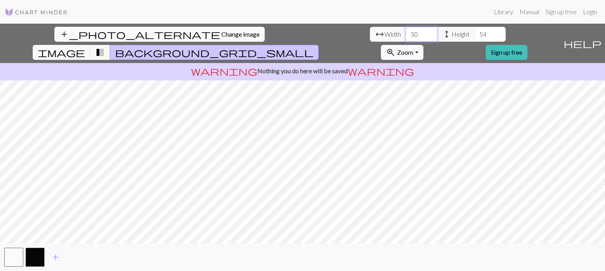
drag, startPoint x: 186, startPoint y: 34, endPoint x: 156, endPoint y: 31, distance: 30.9
click at [370, 32] on div "arrow_range Width 50 height Height 54" at bounding box center [438, 34] width 136 height 15
drag, startPoint x: 180, startPoint y: 31, endPoint x: 173, endPoint y: 32, distance: 6.8
click at [406, 32] on input "60" at bounding box center [422, 34] width 32 height 15
click at [406, 35] on input "59" at bounding box center [422, 34] width 32 height 15
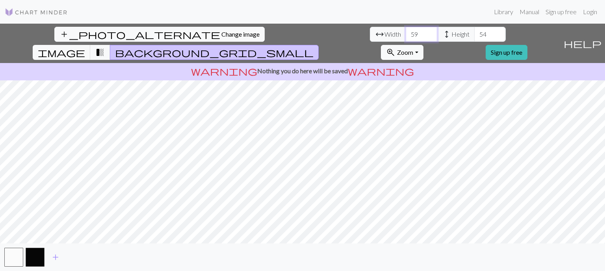
drag, startPoint x: 184, startPoint y: 34, endPoint x: 187, endPoint y: 39, distance: 6.2
click at [370, 34] on div "arrow_range Width 59 height Height 54" at bounding box center [438, 34] width 136 height 15
type input "50"
click at [475, 37] on input "53" at bounding box center [491, 34] width 32 height 15
click at [475, 37] on input "52" at bounding box center [491, 34] width 32 height 15
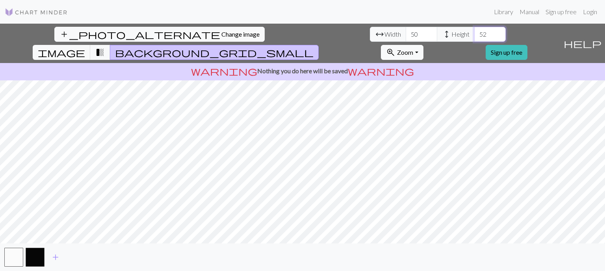
click at [475, 37] on input "51" at bounding box center [491, 34] width 32 height 15
click at [475, 37] on input "50" at bounding box center [491, 34] width 32 height 15
click at [475, 36] on input "49" at bounding box center [491, 34] width 32 height 15
click at [475, 36] on input "48" at bounding box center [491, 34] width 32 height 15
click at [475, 36] on input "47" at bounding box center [491, 34] width 32 height 15
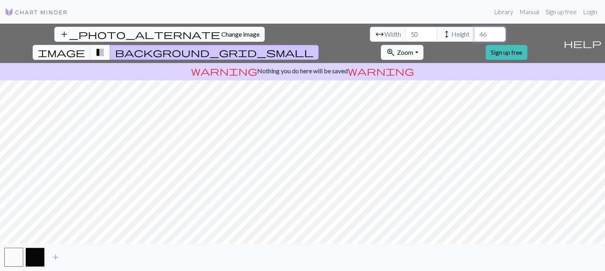
click at [475, 36] on input "46" at bounding box center [491, 34] width 32 height 15
click at [475, 36] on input "45" at bounding box center [491, 34] width 32 height 15
click at [475, 36] on input "44" at bounding box center [491, 34] width 32 height 15
click at [475, 35] on input "43" at bounding box center [491, 34] width 32 height 15
click at [475, 35] on input "42" at bounding box center [491, 34] width 32 height 15
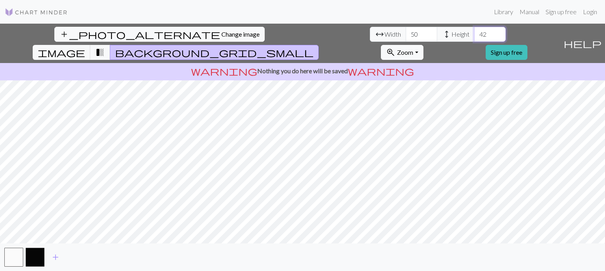
click at [475, 35] on input "41" at bounding box center [491, 34] width 32 height 15
click at [475, 35] on input "40" at bounding box center [491, 34] width 32 height 15
click at [475, 35] on input "39" at bounding box center [491, 34] width 32 height 15
click at [475, 35] on input "38" at bounding box center [491, 34] width 32 height 15
click at [475, 35] on input "37" at bounding box center [491, 34] width 32 height 15
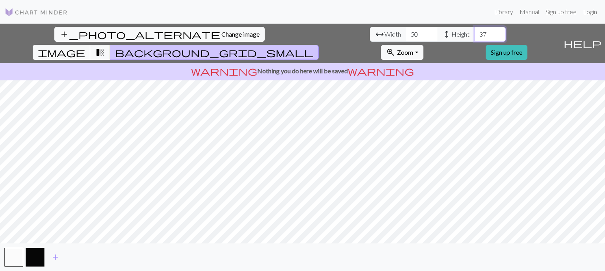
click at [475, 35] on input "36" at bounding box center [491, 34] width 32 height 15
click at [475, 35] on input "35" at bounding box center [491, 34] width 32 height 15
click at [475, 35] on input "34" at bounding box center [491, 34] width 32 height 15
click at [475, 35] on input "33" at bounding box center [491, 34] width 32 height 15
click at [475, 35] on input "32" at bounding box center [491, 34] width 32 height 15
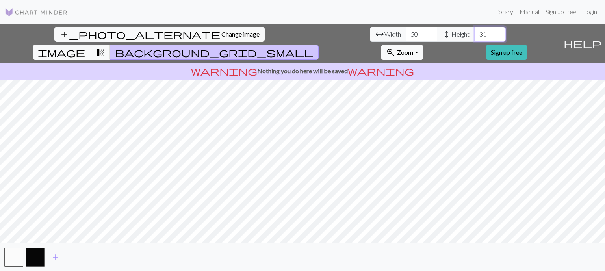
click at [475, 35] on input "31" at bounding box center [491, 34] width 32 height 15
click at [475, 35] on input "30" at bounding box center [491, 34] width 32 height 15
click at [475, 35] on input "29" at bounding box center [491, 34] width 32 height 15
type input "30"
click at [475, 30] on input "30" at bounding box center [491, 34] width 32 height 15
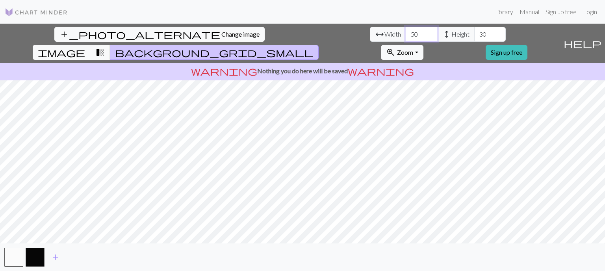
click at [406, 38] on input "49" at bounding box center [422, 34] width 32 height 15
click at [406, 38] on input "48" at bounding box center [422, 34] width 32 height 15
click at [406, 38] on input "47" at bounding box center [422, 34] width 32 height 15
click at [406, 37] on input "46" at bounding box center [422, 34] width 32 height 15
click at [406, 37] on input "45" at bounding box center [422, 34] width 32 height 15
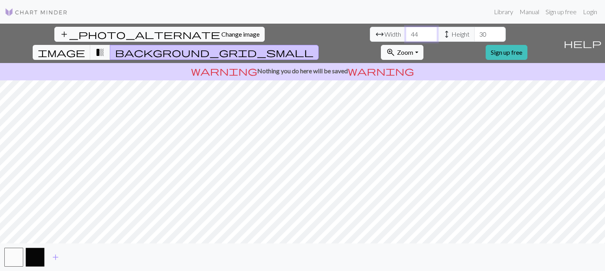
click at [406, 37] on input "44" at bounding box center [422, 34] width 32 height 15
click at [406, 37] on input "43" at bounding box center [422, 34] width 32 height 15
click at [406, 37] on input "42" at bounding box center [422, 34] width 32 height 15
click at [406, 37] on input "41" at bounding box center [422, 34] width 32 height 15
click at [406, 37] on input "40" at bounding box center [422, 34] width 32 height 15
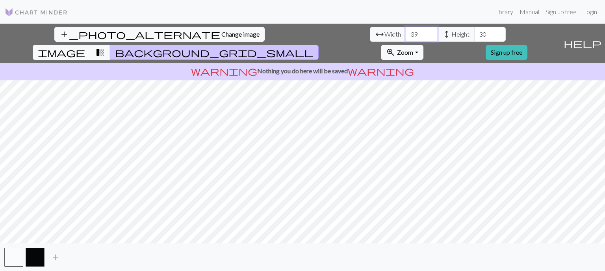
click at [406, 37] on input "39" at bounding box center [422, 34] width 32 height 15
click at [406, 37] on input "38" at bounding box center [422, 34] width 32 height 15
click at [406, 32] on input "39" at bounding box center [422, 34] width 32 height 15
click at [406, 32] on input "40" at bounding box center [422, 34] width 32 height 15
click at [406, 32] on input "41" at bounding box center [422, 34] width 32 height 15
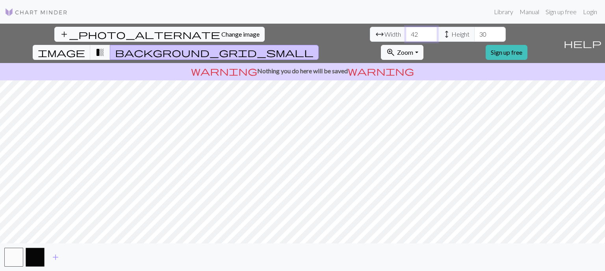
click at [406, 32] on input "42" at bounding box center [422, 34] width 32 height 15
click at [406, 32] on input "43" at bounding box center [422, 34] width 32 height 15
click at [406, 32] on input "44" at bounding box center [422, 34] width 32 height 15
click at [406, 32] on input "45" at bounding box center [422, 34] width 32 height 15
click at [406, 32] on input "46" at bounding box center [422, 34] width 32 height 15
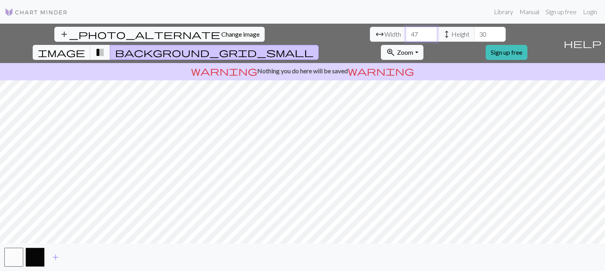
click at [406, 32] on input "47" at bounding box center [422, 34] width 32 height 15
click at [406, 32] on input "48" at bounding box center [422, 34] width 32 height 15
click at [406, 32] on input "49" at bounding box center [422, 34] width 32 height 15
type input "50"
click at [406, 32] on input "50" at bounding box center [422, 34] width 32 height 15
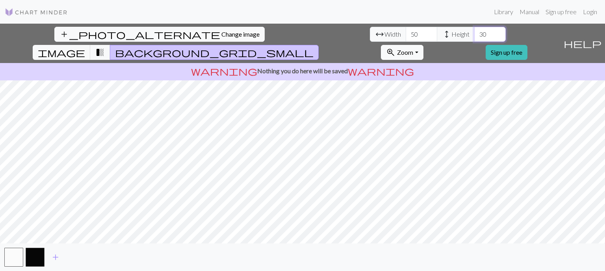
click at [475, 32] on input "31" at bounding box center [491, 34] width 32 height 15
click at [475, 32] on input "32" at bounding box center [491, 34] width 32 height 15
click at [475, 32] on input "33" at bounding box center [491, 34] width 32 height 15
click at [475, 32] on input "34" at bounding box center [491, 34] width 32 height 15
click at [475, 32] on input "35" at bounding box center [491, 34] width 32 height 15
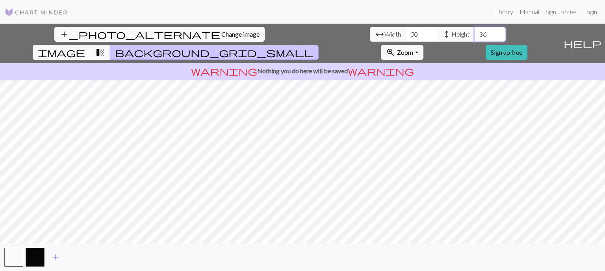
click at [475, 32] on input "36" at bounding box center [491, 34] width 32 height 15
click at [475, 32] on input "37" at bounding box center [491, 34] width 32 height 15
click at [475, 32] on input "38" at bounding box center [491, 34] width 32 height 15
click at [475, 32] on input "39" at bounding box center [491, 34] width 32 height 15
click at [475, 32] on input "40" at bounding box center [491, 34] width 32 height 15
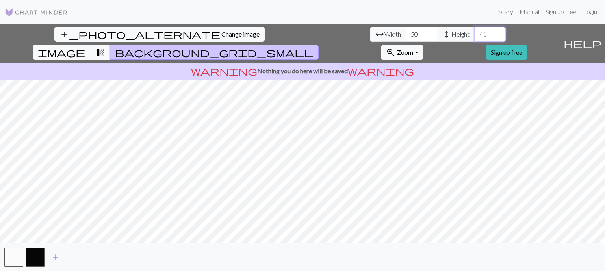
click at [475, 32] on input "41" at bounding box center [491, 34] width 32 height 15
click at [475, 32] on input "42" at bounding box center [491, 34] width 32 height 15
click at [475, 32] on input "43" at bounding box center [491, 34] width 32 height 15
click at [475, 32] on input "44" at bounding box center [491, 34] width 32 height 15
click at [475, 32] on input "45" at bounding box center [491, 34] width 32 height 15
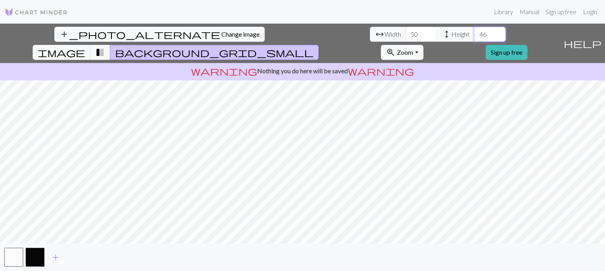
click at [475, 32] on input "46" at bounding box center [491, 34] width 32 height 15
click at [475, 32] on input "47" at bounding box center [491, 34] width 32 height 15
click at [91, 45] on button "image" at bounding box center [62, 52] width 58 height 15
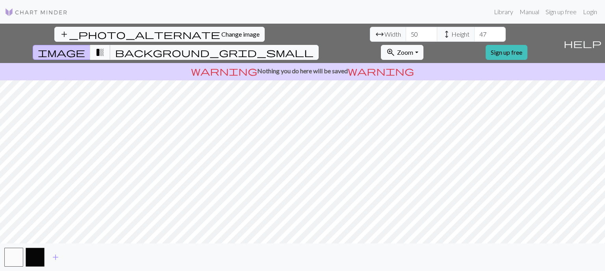
click at [110, 45] on button "transition_fade" at bounding box center [100, 52] width 20 height 15
click at [319, 45] on button "background_grid_small" at bounding box center [214, 52] width 209 height 15
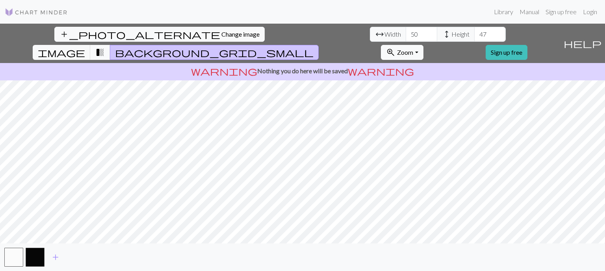
click at [105, 47] on span "transition_fade" at bounding box center [99, 52] width 9 height 11
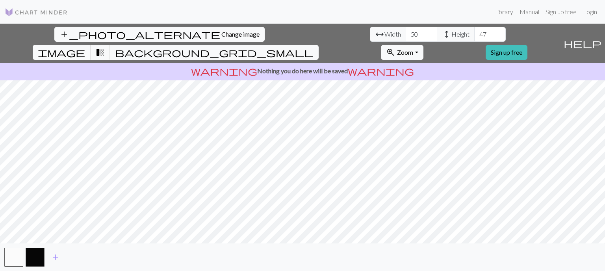
click at [85, 47] on span "image" at bounding box center [61, 52] width 47 height 11
click at [91, 45] on button "image" at bounding box center [62, 52] width 58 height 15
click at [105, 47] on span "transition_fade" at bounding box center [99, 52] width 9 height 11
click at [475, 34] on input "48" at bounding box center [491, 34] width 32 height 15
click at [475, 34] on input "49" at bounding box center [491, 34] width 32 height 15
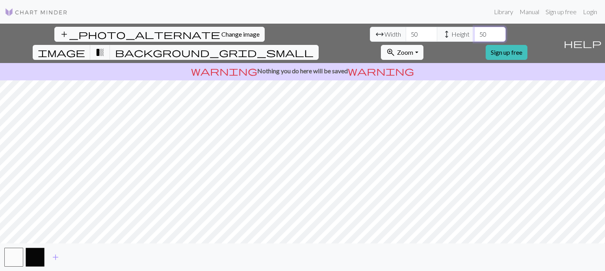
click at [475, 34] on input "50" at bounding box center [491, 34] width 32 height 15
click at [475, 34] on input "51" at bounding box center [491, 34] width 32 height 15
type input "52"
click at [475, 33] on input "52" at bounding box center [491, 34] width 32 height 15
drag, startPoint x: 187, startPoint y: 34, endPoint x: 168, endPoint y: 32, distance: 19.0
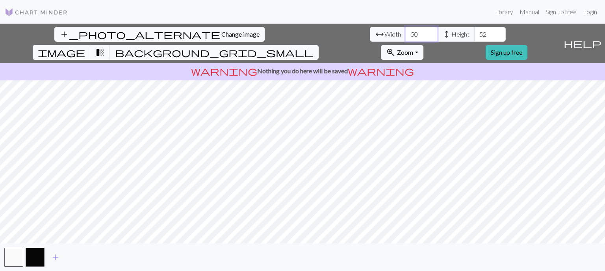
click at [370, 32] on div "arrow_range Width 50 height Height 52" at bounding box center [438, 34] width 136 height 15
type input "100"
click at [475, 34] on input "52" at bounding box center [491, 34] width 32 height 15
drag, startPoint x: 255, startPoint y: 34, endPoint x: 224, endPoint y: 31, distance: 31.3
click at [370, 31] on div "arrow_range Width 100 height Height 52" at bounding box center [438, 34] width 136 height 15
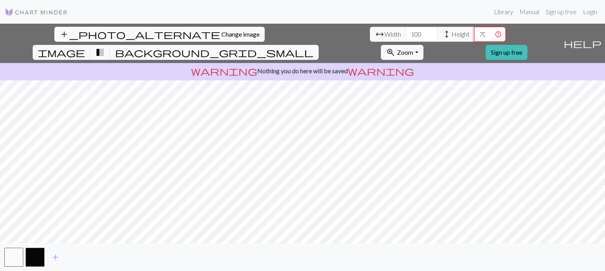
scroll to position [0, 5]
click at [274, 38] on div "add_photo_alternate Change image arrow_range Width 100 height Height 708 image …" at bounding box center [280, 43] width 561 height 39
click at [475, 37] on input "707" at bounding box center [491, 34] width 32 height 15
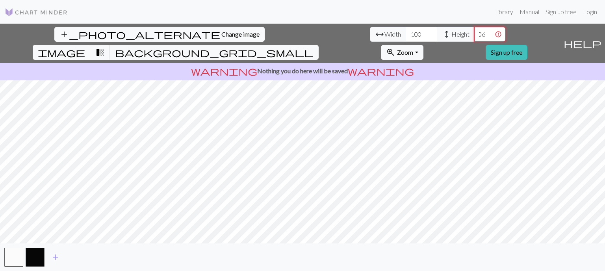
click at [475, 36] on input "706" at bounding box center [491, 34] width 32 height 15
click at [475, 35] on input "705" at bounding box center [491, 34] width 32 height 15
click at [475, 35] on input "704" at bounding box center [491, 34] width 32 height 15
click at [475, 35] on input "703" at bounding box center [491, 34] width 32 height 15
click at [475, 35] on input "702" at bounding box center [491, 34] width 32 height 15
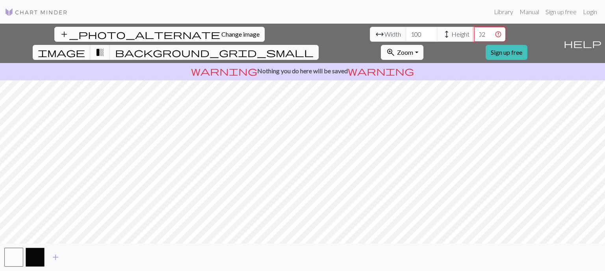
click at [475, 35] on input "701" at bounding box center [491, 34] width 32 height 15
click at [475, 35] on input "700" at bounding box center [491, 34] width 32 height 15
click at [475, 35] on input "699" at bounding box center [491, 34] width 32 height 15
click at [475, 35] on input "698" at bounding box center [491, 34] width 32 height 15
click at [475, 35] on input "697" at bounding box center [491, 34] width 32 height 15
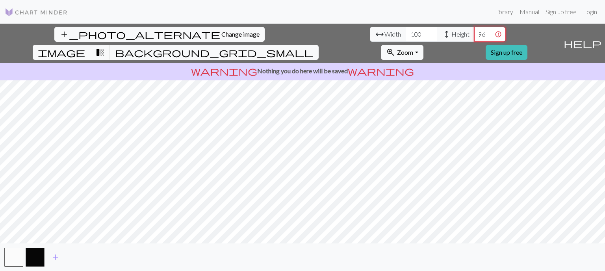
click at [475, 35] on input "696" at bounding box center [491, 34] width 32 height 15
click at [475, 35] on input "695" at bounding box center [491, 34] width 32 height 15
drag, startPoint x: 239, startPoint y: 35, endPoint x: 235, endPoint y: 35, distance: 4.3
click at [370, 35] on div "arrow_range Width 100 height Height 695" at bounding box center [438, 34] width 136 height 15
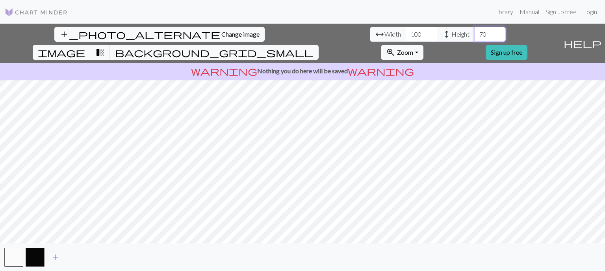
type input "7"
type input "50"
click at [406, 38] on input "99" at bounding box center [422, 34] width 32 height 15
click at [406, 38] on input "98" at bounding box center [422, 34] width 32 height 15
click at [406, 38] on input "97" at bounding box center [422, 34] width 32 height 15
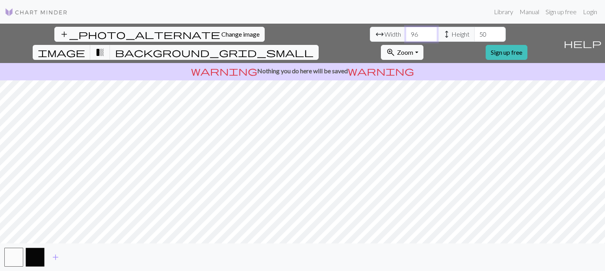
click at [406, 38] on input "96" at bounding box center [422, 34] width 32 height 15
click at [406, 37] on input "95" at bounding box center [422, 34] width 32 height 15
click at [406, 37] on input "94" at bounding box center [422, 34] width 32 height 15
click at [406, 37] on input "93" at bounding box center [422, 34] width 32 height 15
click at [406, 37] on input "92" at bounding box center [422, 34] width 32 height 15
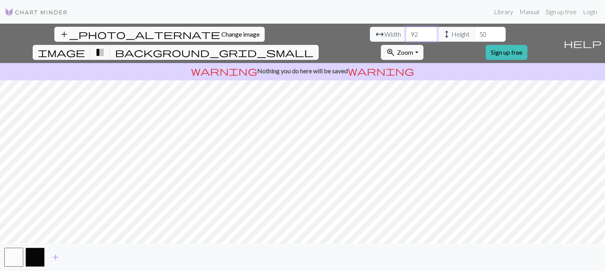
click at [406, 37] on input "91" at bounding box center [422, 34] width 32 height 15
click at [406, 37] on input "90" at bounding box center [422, 34] width 32 height 15
click at [406, 37] on input "89" at bounding box center [422, 34] width 32 height 15
click at [406, 37] on input "88" at bounding box center [422, 34] width 32 height 15
click at [406, 37] on input "87" at bounding box center [422, 34] width 32 height 15
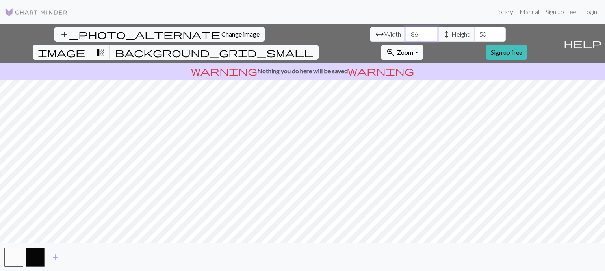
click at [406, 37] on input "86" at bounding box center [422, 34] width 32 height 15
click at [406, 37] on input "85" at bounding box center [422, 34] width 32 height 15
click at [406, 37] on input "84" at bounding box center [422, 34] width 32 height 15
click at [406, 37] on input "83" at bounding box center [422, 34] width 32 height 15
click at [406, 37] on input "82" at bounding box center [422, 34] width 32 height 15
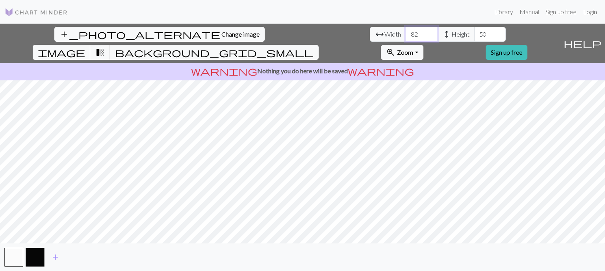
click at [406, 37] on input "81" at bounding box center [422, 34] width 32 height 15
click at [406, 37] on input "80" at bounding box center [422, 34] width 32 height 15
click at [406, 37] on input "79" at bounding box center [422, 34] width 32 height 15
click at [406, 37] on input "78" at bounding box center [422, 34] width 32 height 15
click at [406, 37] on input "77" at bounding box center [422, 34] width 32 height 15
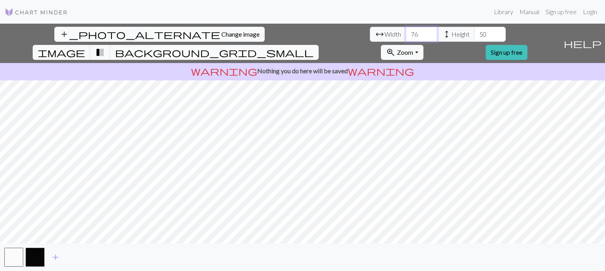
click at [406, 37] on input "76" at bounding box center [422, 34] width 32 height 15
click at [406, 37] on input "75" at bounding box center [422, 34] width 32 height 15
click at [406, 36] on input "74" at bounding box center [422, 34] width 32 height 15
click at [406, 36] on input "73" at bounding box center [422, 34] width 32 height 15
click at [406, 36] on input "72" at bounding box center [422, 34] width 32 height 15
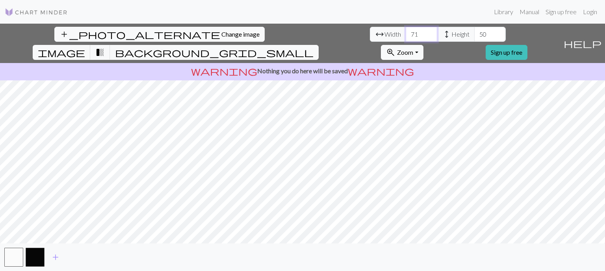
click at [406, 36] on input "71" at bounding box center [422, 34] width 32 height 15
click at [406, 35] on input "70" at bounding box center [422, 34] width 32 height 15
click at [406, 35] on input "69" at bounding box center [422, 34] width 32 height 15
click at [406, 35] on input "68" at bounding box center [422, 34] width 32 height 15
click at [406, 35] on input "67" at bounding box center [422, 34] width 32 height 15
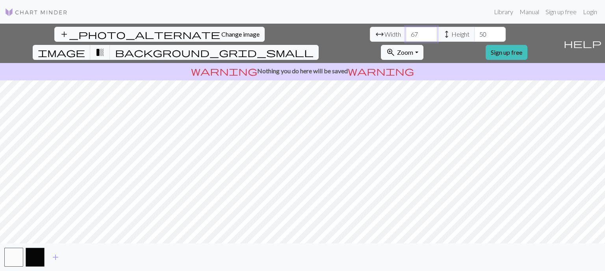
click at [406, 35] on input "66" at bounding box center [422, 34] width 32 height 15
click at [406, 34] on input "67" at bounding box center [422, 34] width 32 height 15
click at [406, 36] on input "66" at bounding box center [422, 34] width 32 height 15
click at [406, 36] on input "65" at bounding box center [422, 34] width 32 height 15
click at [406, 36] on input "64" at bounding box center [422, 34] width 32 height 15
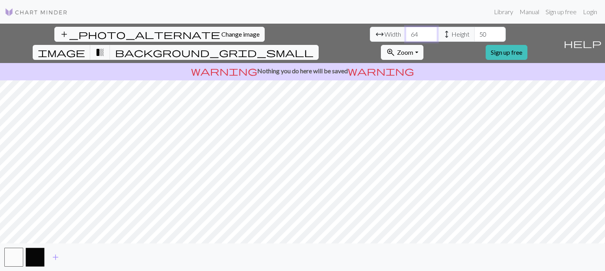
click at [406, 36] on input "63" at bounding box center [422, 34] width 32 height 15
click at [406, 36] on input "62" at bounding box center [422, 34] width 32 height 15
click at [406, 36] on input "61" at bounding box center [422, 34] width 32 height 15
click at [406, 36] on input "60" at bounding box center [422, 34] width 32 height 15
click at [406, 36] on input "59" at bounding box center [422, 34] width 32 height 15
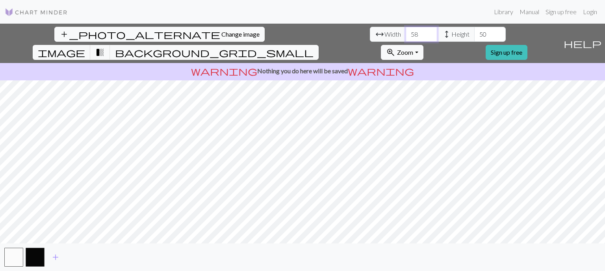
click at [406, 36] on input "58" at bounding box center [422, 34] width 32 height 15
click at [406, 36] on input "57" at bounding box center [422, 34] width 32 height 15
click at [406, 34] on input "56" at bounding box center [422, 34] width 32 height 15
click at [406, 33] on input "57" at bounding box center [422, 34] width 32 height 15
click at [406, 32] on input "58" at bounding box center [422, 34] width 32 height 15
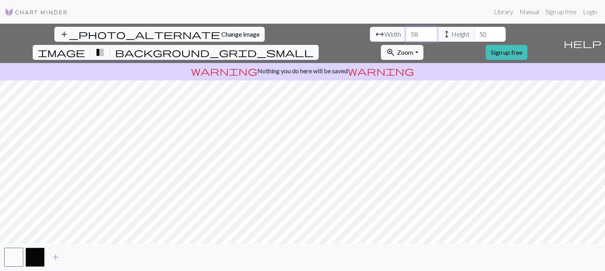
click at [406, 32] on input "59" at bounding box center [422, 34] width 32 height 15
click at [406, 32] on input "60" at bounding box center [422, 34] width 32 height 15
click at [406, 32] on input "61" at bounding box center [422, 34] width 32 height 15
click at [406, 32] on input "62" at bounding box center [422, 34] width 32 height 15
click at [406, 32] on input "63" at bounding box center [422, 34] width 32 height 15
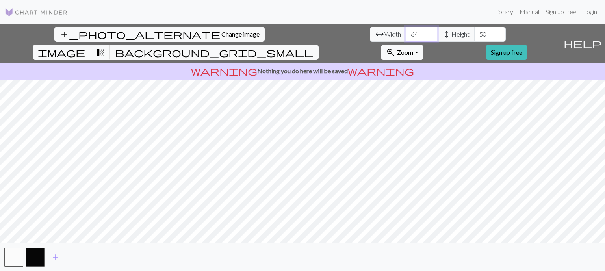
click at [406, 32] on input "64" at bounding box center [422, 34] width 32 height 15
click at [406, 32] on input "65" at bounding box center [422, 34] width 32 height 15
click at [406, 32] on input "66" at bounding box center [422, 34] width 32 height 15
click at [406, 32] on input "67" at bounding box center [422, 34] width 32 height 15
click at [406, 32] on input "68" at bounding box center [422, 34] width 32 height 15
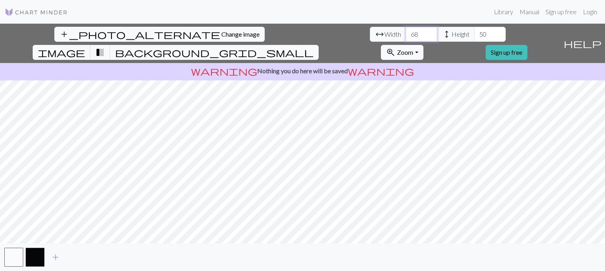
click at [406, 32] on input "69" at bounding box center [422, 34] width 32 height 15
click at [406, 32] on input "70" at bounding box center [422, 34] width 32 height 15
click at [406, 32] on input "71" at bounding box center [422, 34] width 32 height 15
click at [406, 32] on input "72" at bounding box center [422, 34] width 32 height 15
click at [406, 32] on input "73" at bounding box center [422, 34] width 32 height 15
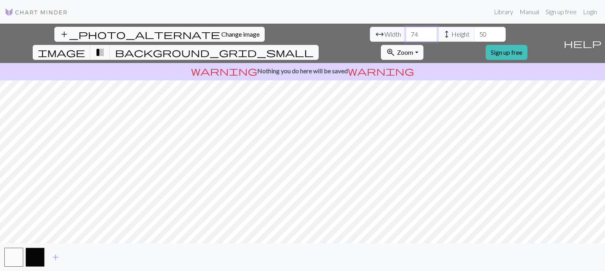
click at [406, 32] on input "74" at bounding box center [422, 34] width 32 height 15
click at [406, 32] on input "75" at bounding box center [422, 34] width 32 height 15
click at [406, 32] on input "76" at bounding box center [422, 34] width 32 height 15
click at [406, 32] on input "77" at bounding box center [422, 34] width 32 height 15
click at [406, 32] on input "78" at bounding box center [422, 34] width 32 height 15
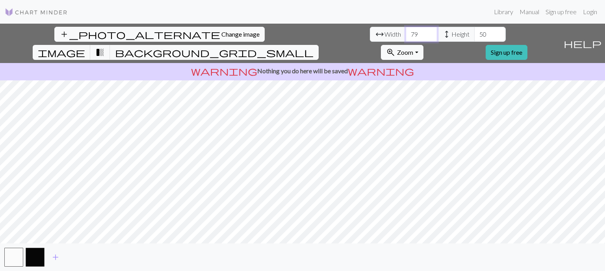
click at [406, 32] on input "79" at bounding box center [422, 34] width 32 height 15
type input "80"
click at [406, 31] on input "80" at bounding box center [422, 34] width 32 height 15
click at [475, 33] on input "51" at bounding box center [491, 34] width 32 height 15
click at [475, 33] on input "52" at bounding box center [491, 34] width 32 height 15
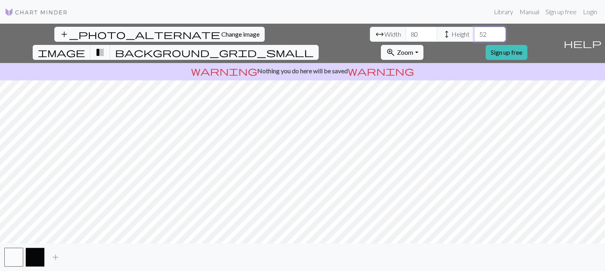
click at [475, 32] on input "53" at bounding box center [491, 34] width 32 height 15
click at [475, 32] on input "54" at bounding box center [491, 34] width 32 height 15
click at [475, 31] on input "55" at bounding box center [491, 34] width 32 height 15
click at [475, 31] on input "56" at bounding box center [491, 34] width 32 height 15
click at [475, 32] on input "57" at bounding box center [491, 34] width 32 height 15
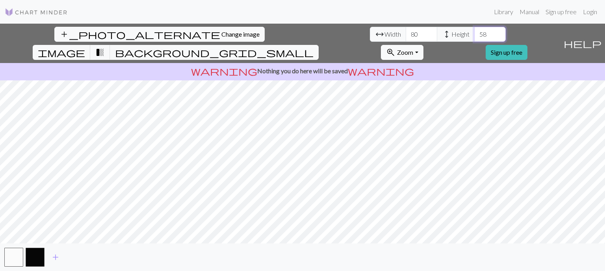
click at [475, 32] on input "58" at bounding box center [491, 34] width 32 height 15
click at [475, 31] on input "59" at bounding box center [491, 34] width 32 height 15
click at [475, 31] on input "60" at bounding box center [491, 34] width 32 height 15
click at [475, 31] on input "61" at bounding box center [491, 34] width 32 height 15
click at [475, 31] on input "62" at bounding box center [491, 34] width 32 height 15
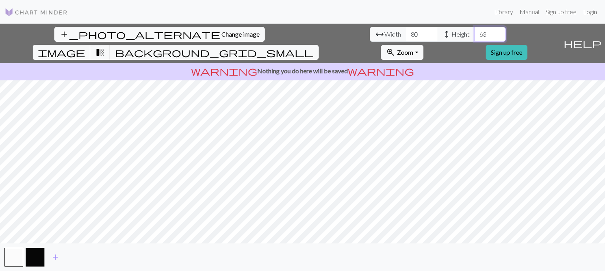
click at [475, 31] on input "63" at bounding box center [491, 34] width 32 height 15
click at [475, 31] on input "64" at bounding box center [491, 34] width 32 height 15
click at [475, 31] on input "65" at bounding box center [491, 34] width 32 height 15
click at [475, 31] on input "66" at bounding box center [491, 34] width 32 height 15
click at [475, 30] on input "67" at bounding box center [491, 34] width 32 height 15
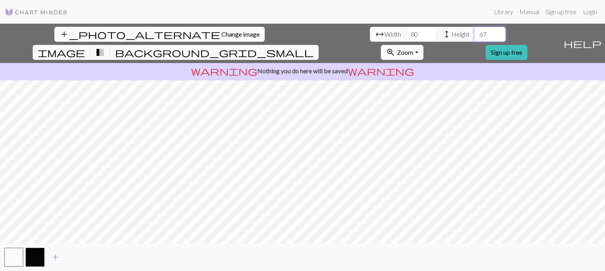
click at [475, 30] on input "68" at bounding box center [491, 34] width 32 height 15
click at [475, 30] on input "69" at bounding box center [491, 34] width 32 height 15
click at [475, 30] on input "70" at bounding box center [491, 34] width 32 height 15
click at [475, 30] on input "71" at bounding box center [491, 34] width 32 height 15
click at [475, 30] on input "72" at bounding box center [491, 34] width 32 height 15
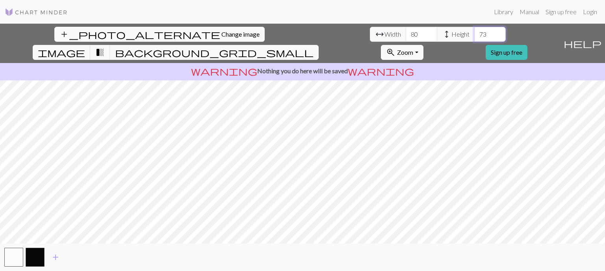
click at [475, 30] on input "73" at bounding box center [491, 34] width 32 height 15
click at [475, 30] on input "74" at bounding box center [491, 34] width 32 height 15
click at [475, 30] on input "75" at bounding box center [491, 34] width 32 height 15
click at [475, 30] on input "76" at bounding box center [491, 34] width 32 height 15
click at [475, 30] on input "77" at bounding box center [491, 34] width 32 height 15
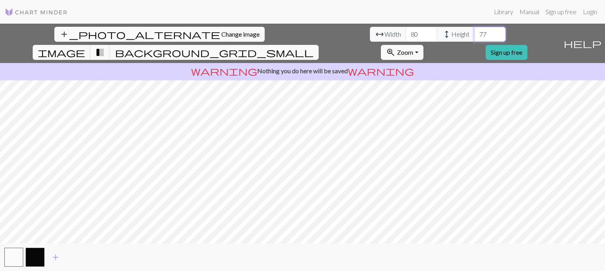
click at [475, 30] on input "78" at bounding box center [491, 34] width 32 height 15
click at [475, 30] on input "79" at bounding box center [491, 34] width 32 height 15
click at [105, 47] on span "transition_fade" at bounding box center [99, 52] width 9 height 11
click at [319, 45] on button "background_grid_small" at bounding box center [214, 52] width 209 height 15
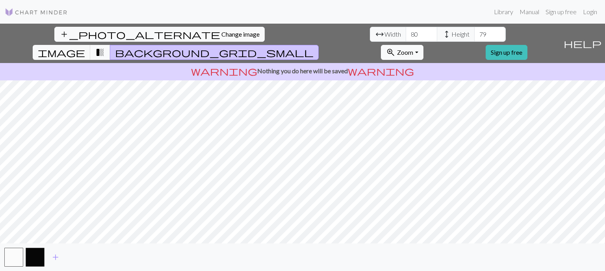
click at [110, 45] on button "transition_fade" at bounding box center [100, 52] width 20 height 15
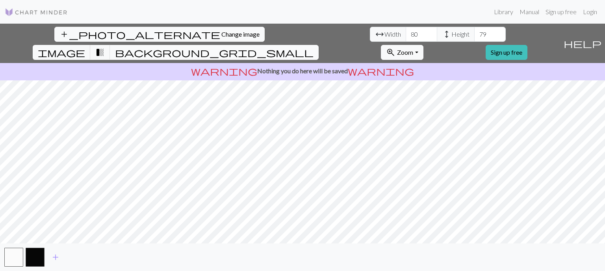
click at [314, 47] on span "background_grid_small" at bounding box center [214, 52] width 199 height 11
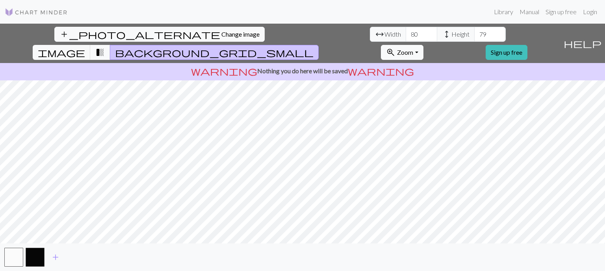
click at [105, 47] on span "transition_fade" at bounding box center [99, 52] width 9 height 11
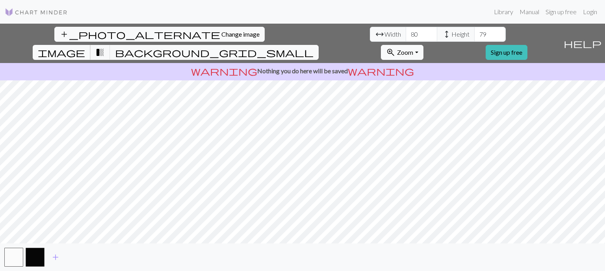
click at [85, 47] on span "image" at bounding box center [61, 52] width 47 height 11
click at [91, 45] on button "image" at bounding box center [62, 52] width 58 height 15
click at [110, 45] on button "transition_fade" at bounding box center [100, 52] width 20 height 15
click at [475, 35] on input "78" at bounding box center [491, 34] width 32 height 15
click at [475, 35] on input "77" at bounding box center [491, 34] width 32 height 15
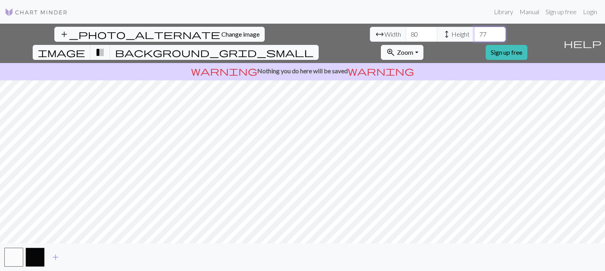
click at [475, 35] on input "76" at bounding box center [491, 34] width 32 height 15
click at [475, 35] on input "75" at bounding box center [491, 34] width 32 height 15
click at [475, 35] on input "74" at bounding box center [491, 34] width 32 height 15
click at [475, 36] on input "73" at bounding box center [491, 34] width 32 height 15
click at [475, 36] on input "72" at bounding box center [491, 34] width 32 height 15
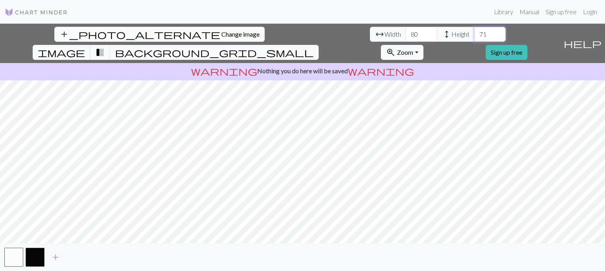
click at [475, 37] on input "71" at bounding box center [491, 34] width 32 height 15
click at [475, 37] on input "70" at bounding box center [491, 34] width 32 height 15
click at [475, 37] on input "69" at bounding box center [491, 34] width 32 height 15
type input "70"
click at [475, 31] on input "70" at bounding box center [491, 34] width 32 height 15
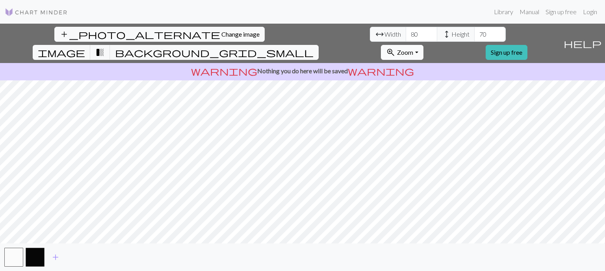
click at [414, 48] on span "Zoom" at bounding box center [405, 51] width 16 height 7
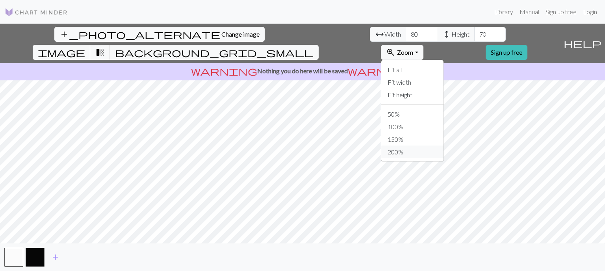
click at [444, 146] on button "200%" at bounding box center [413, 152] width 62 height 13
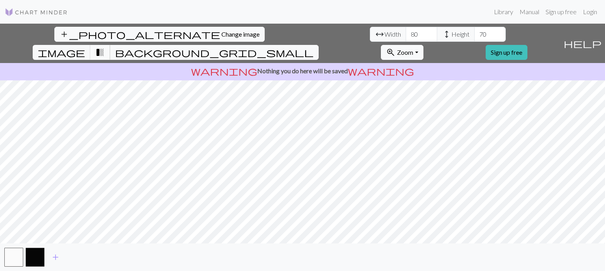
click at [105, 47] on span "transition_fade" at bounding box center [99, 52] width 9 height 11
click at [85, 47] on span "image" at bounding box center [61, 52] width 47 height 11
click at [110, 45] on button "transition_fade" at bounding box center [100, 52] width 20 height 15
click at [85, 47] on span "image" at bounding box center [61, 52] width 47 height 11
click at [91, 45] on button "image" at bounding box center [62, 52] width 58 height 15
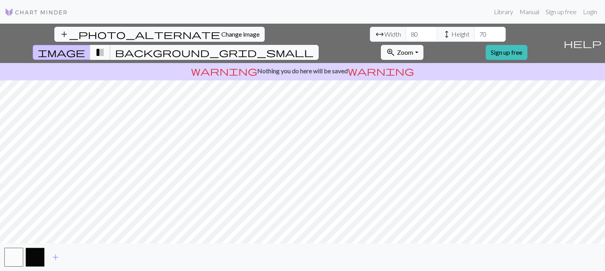
click at [105, 47] on span "transition_fade" at bounding box center [99, 52] width 9 height 11
click at [91, 45] on button "image" at bounding box center [62, 52] width 58 height 15
click at [105, 47] on span "transition_fade" at bounding box center [99, 52] width 9 height 11
click at [91, 45] on button "image" at bounding box center [62, 52] width 58 height 15
click at [105, 47] on span "transition_fade" at bounding box center [99, 52] width 9 height 11
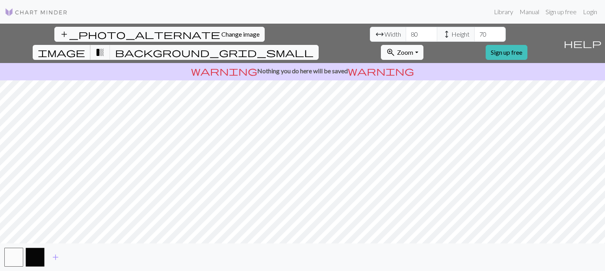
click at [91, 45] on button "image" at bounding box center [62, 52] width 58 height 15
click at [105, 47] on span "transition_fade" at bounding box center [99, 52] width 9 height 11
click at [85, 47] on span "image" at bounding box center [61, 52] width 47 height 11
click at [110, 45] on button "transition_fade" at bounding box center [100, 52] width 20 height 15
click at [85, 47] on span "image" at bounding box center [61, 52] width 47 height 11
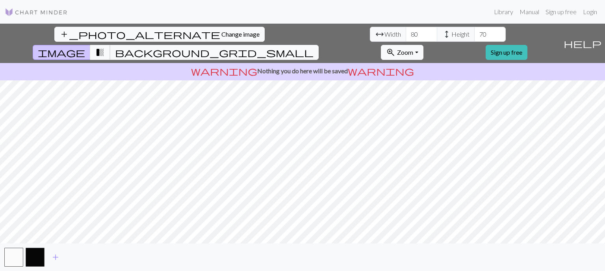
click at [110, 45] on button "transition_fade" at bounding box center [100, 52] width 20 height 15
click at [85, 47] on span "image" at bounding box center [61, 52] width 47 height 11
click at [110, 45] on button "transition_fade" at bounding box center [100, 52] width 20 height 15
